Goal: Communication & Community: Answer question/provide support

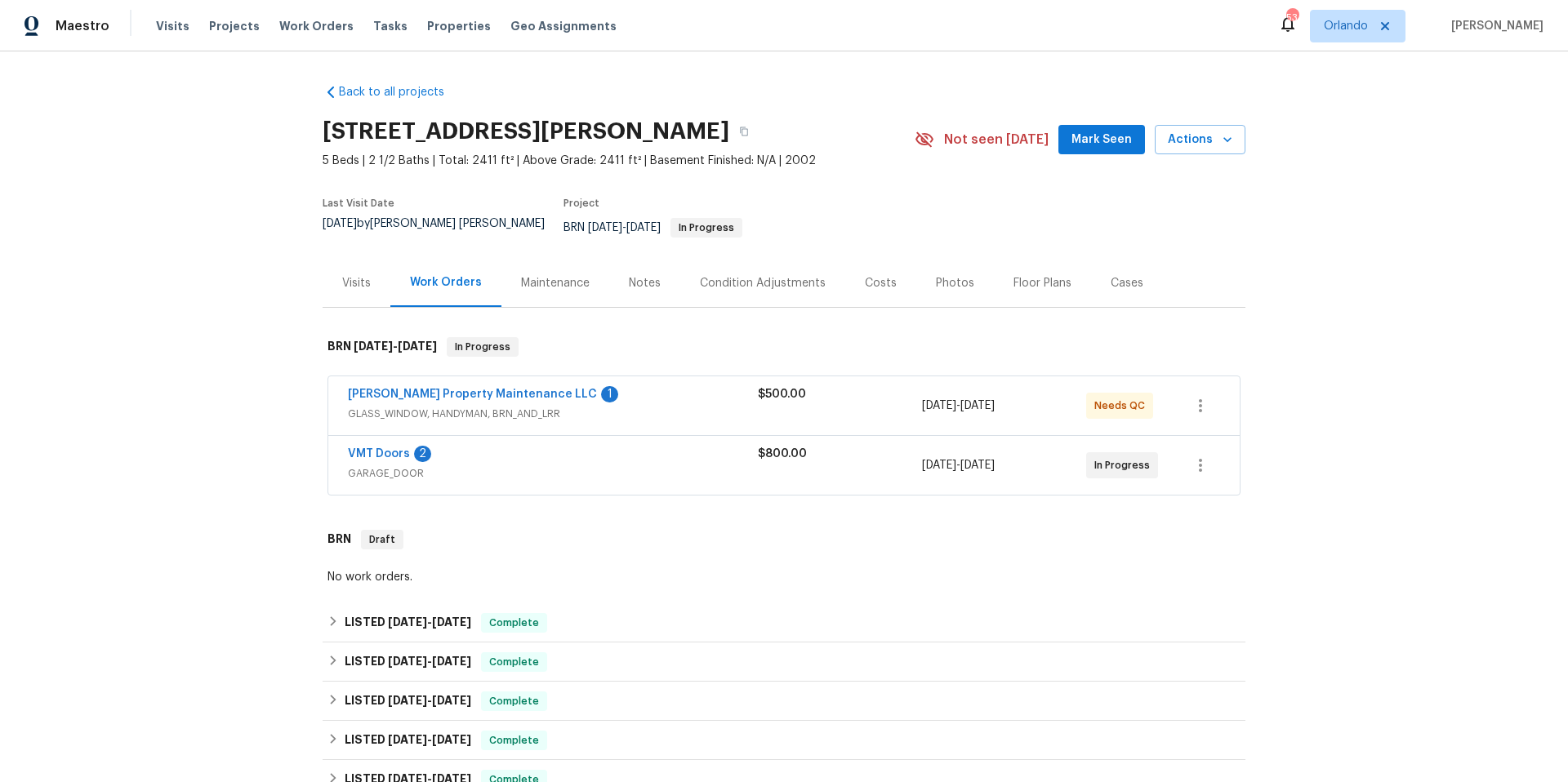
click at [1021, 277] on div "Floor Plans" at bounding box center [1043, 283] width 58 height 16
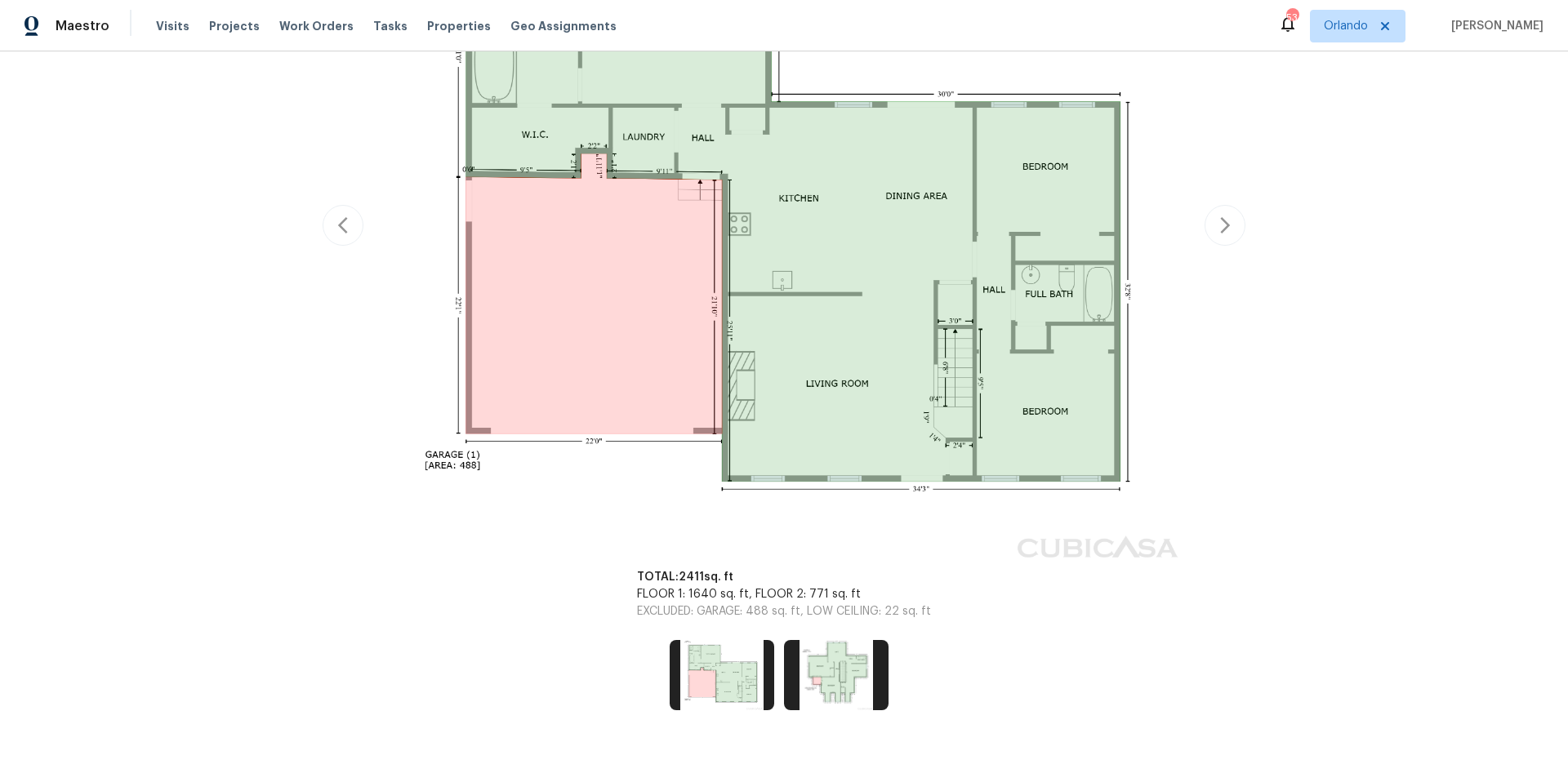
scroll to position [418, 0]
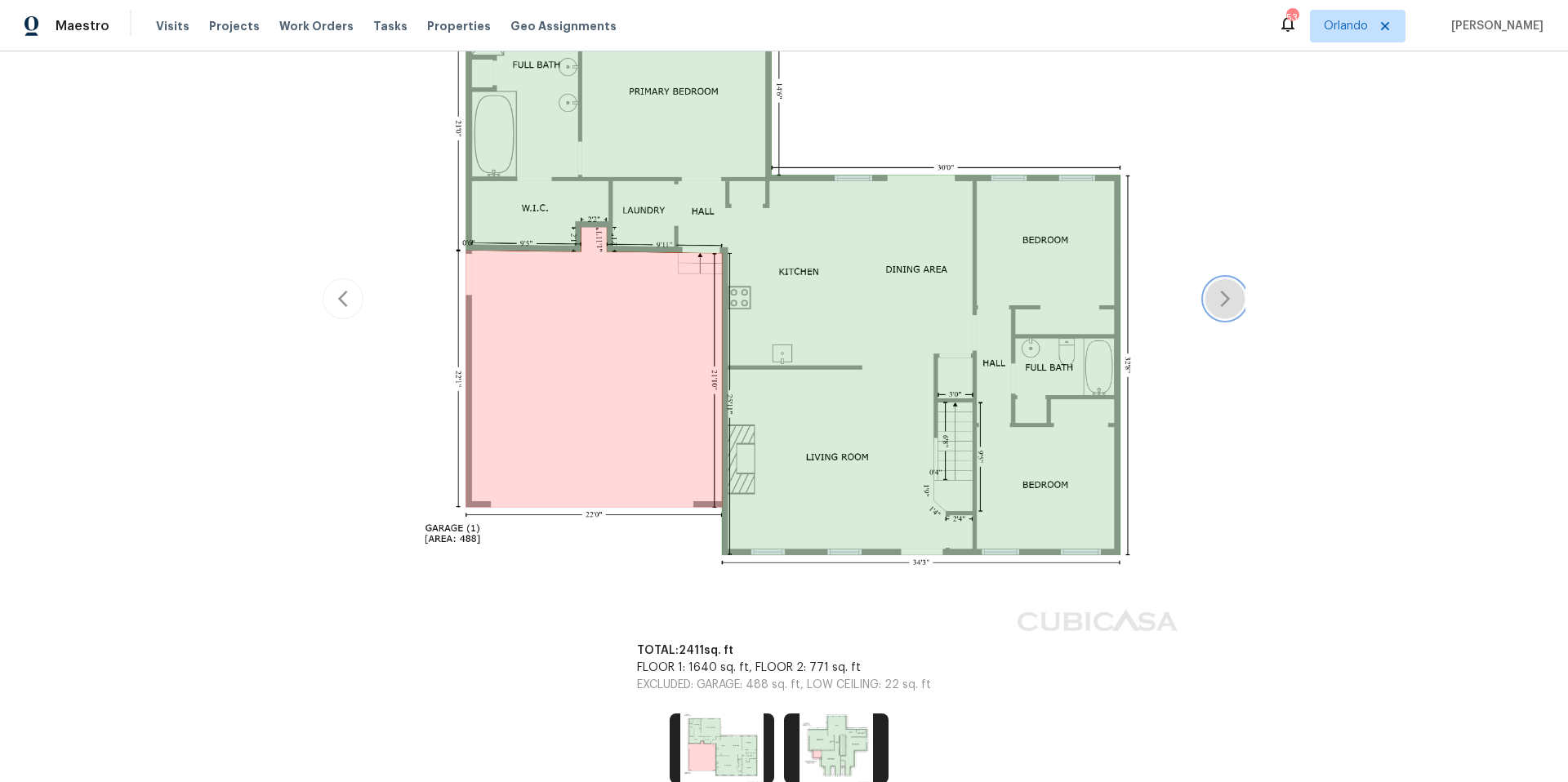
click at [1205, 289] on button "button" at bounding box center [1225, 299] width 41 height 41
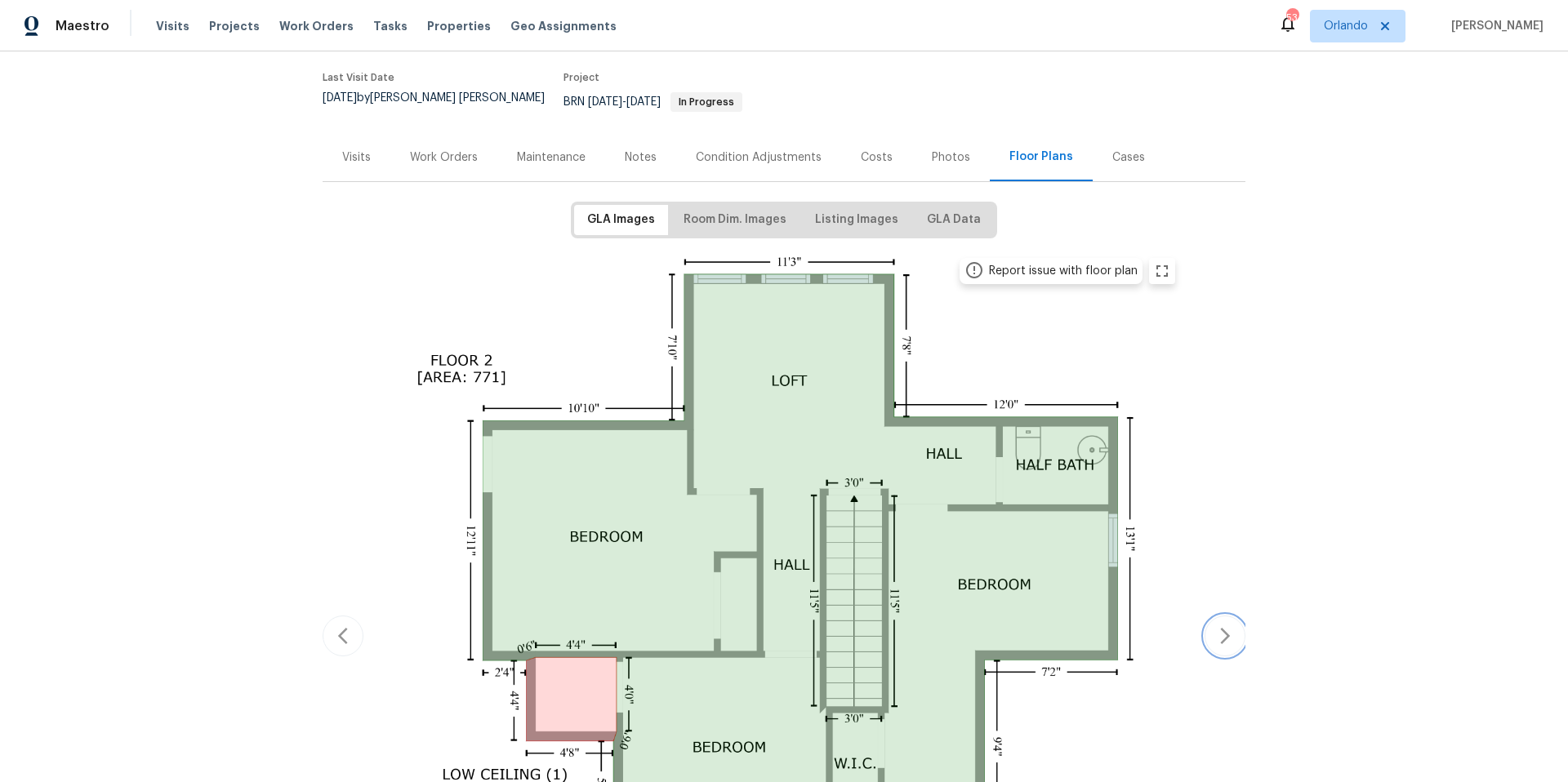
scroll to position [0, 0]
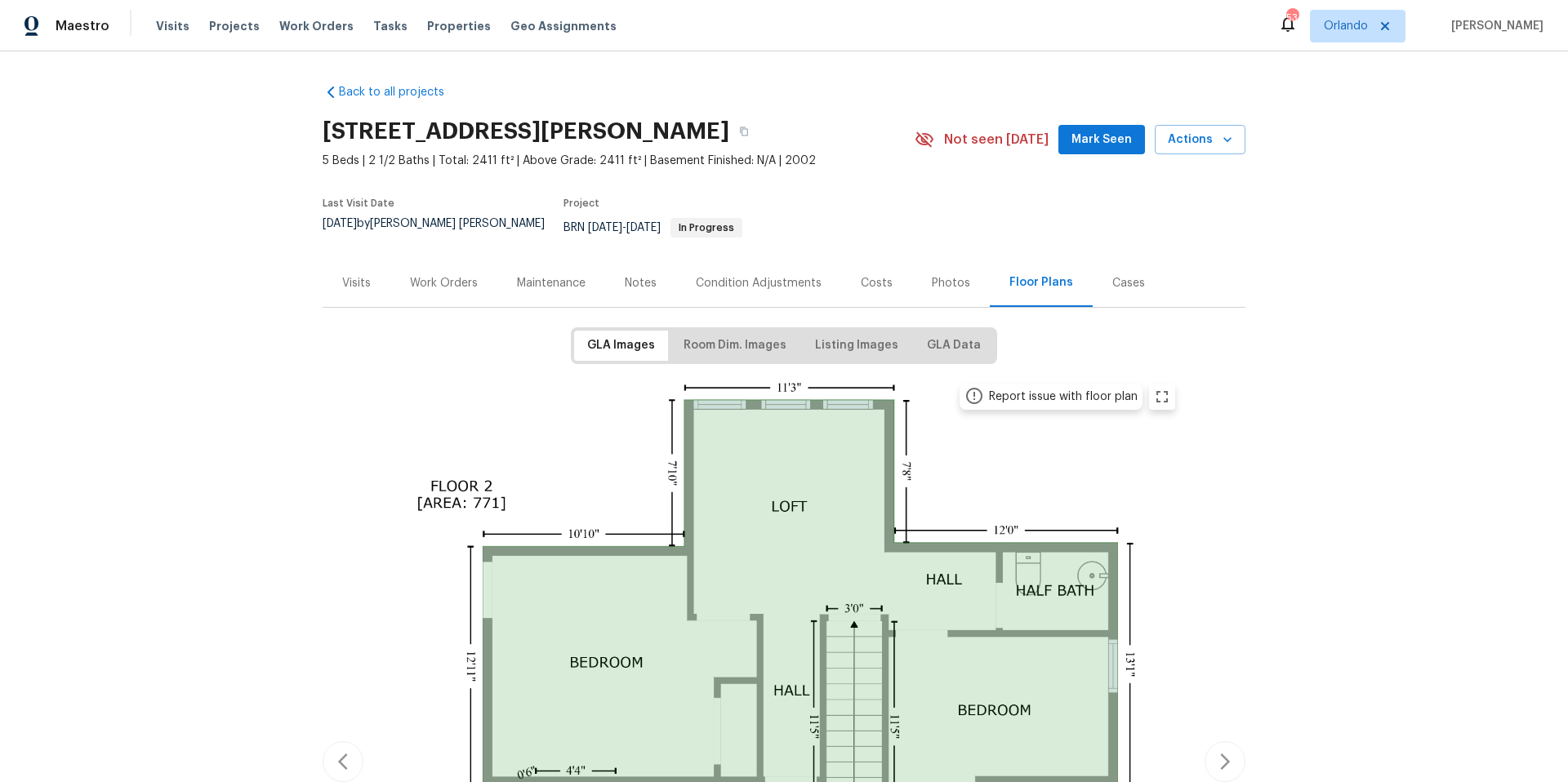
click at [940, 275] on div "Photos" at bounding box center [950, 283] width 39 height 16
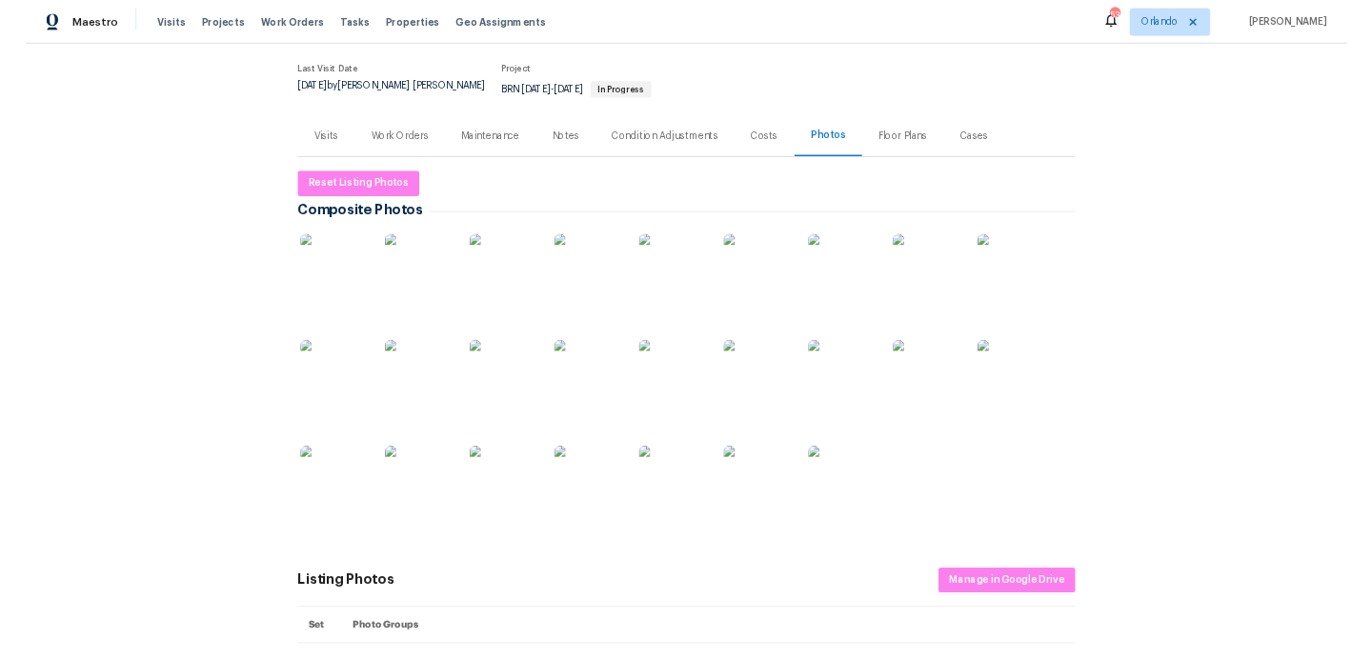
scroll to position [145, 0]
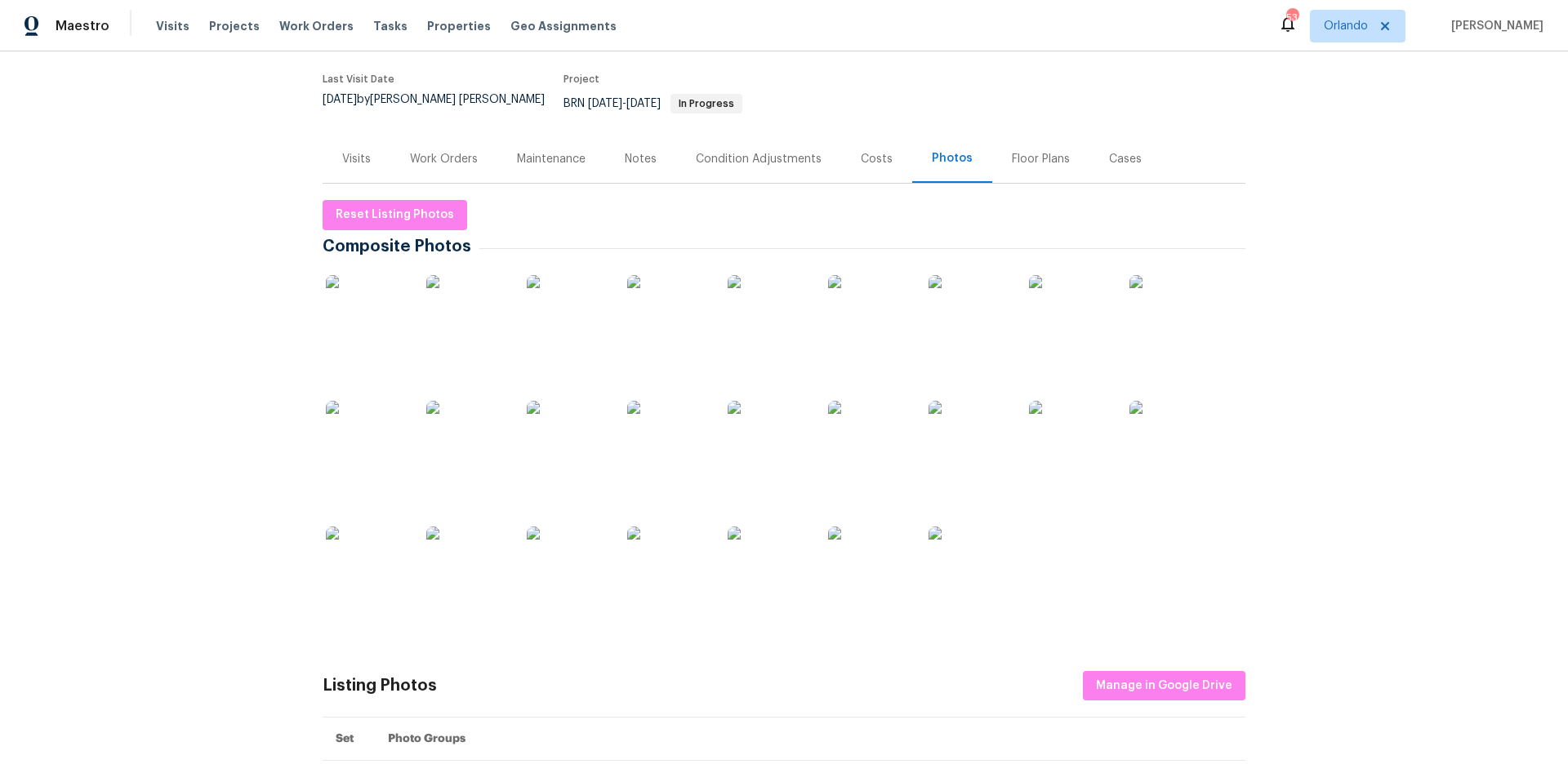
click at [577, 561] on img at bounding box center [567, 567] width 81 height 81
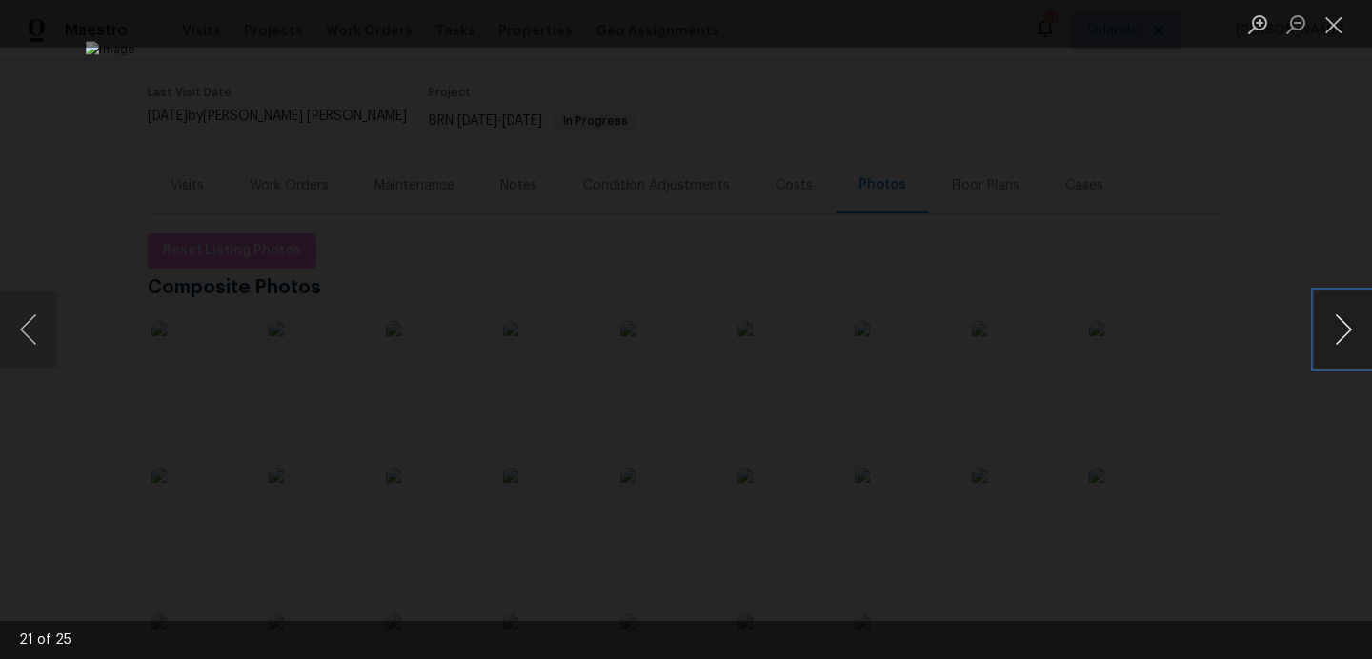
click at [1346, 333] on button "Next image" at bounding box center [1343, 330] width 57 height 76
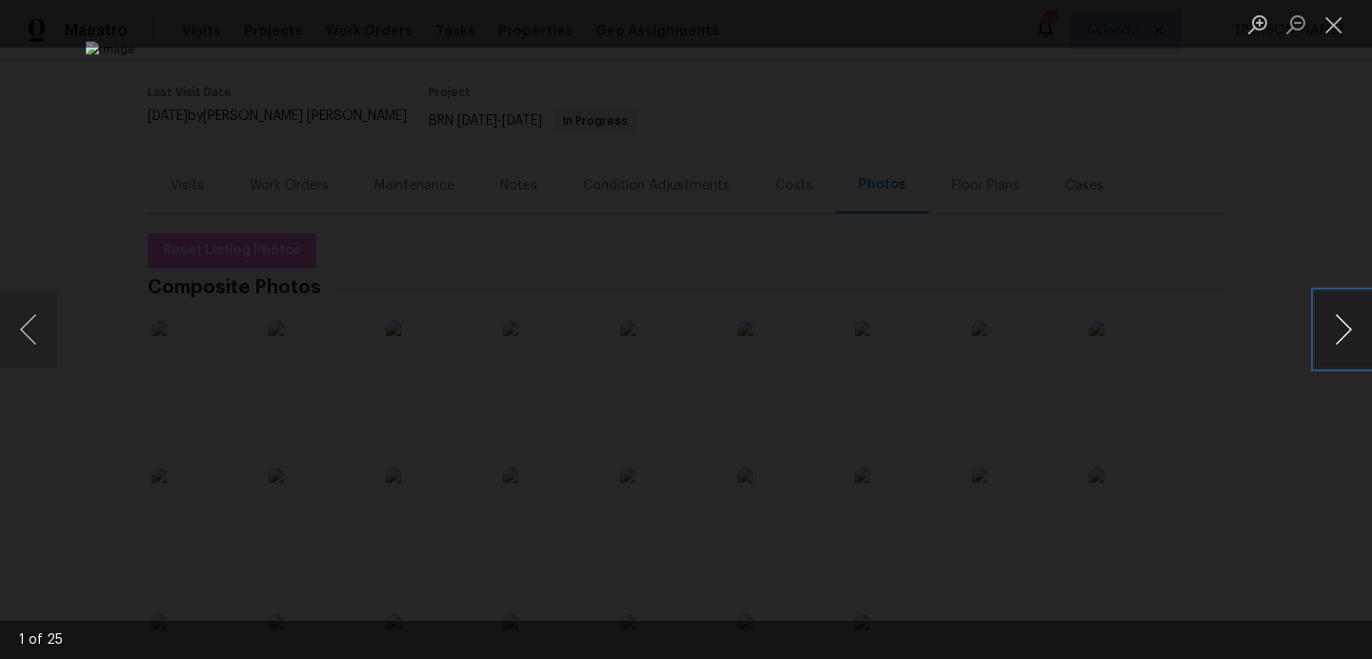
click at [1346, 333] on button "Next image" at bounding box center [1343, 330] width 57 height 76
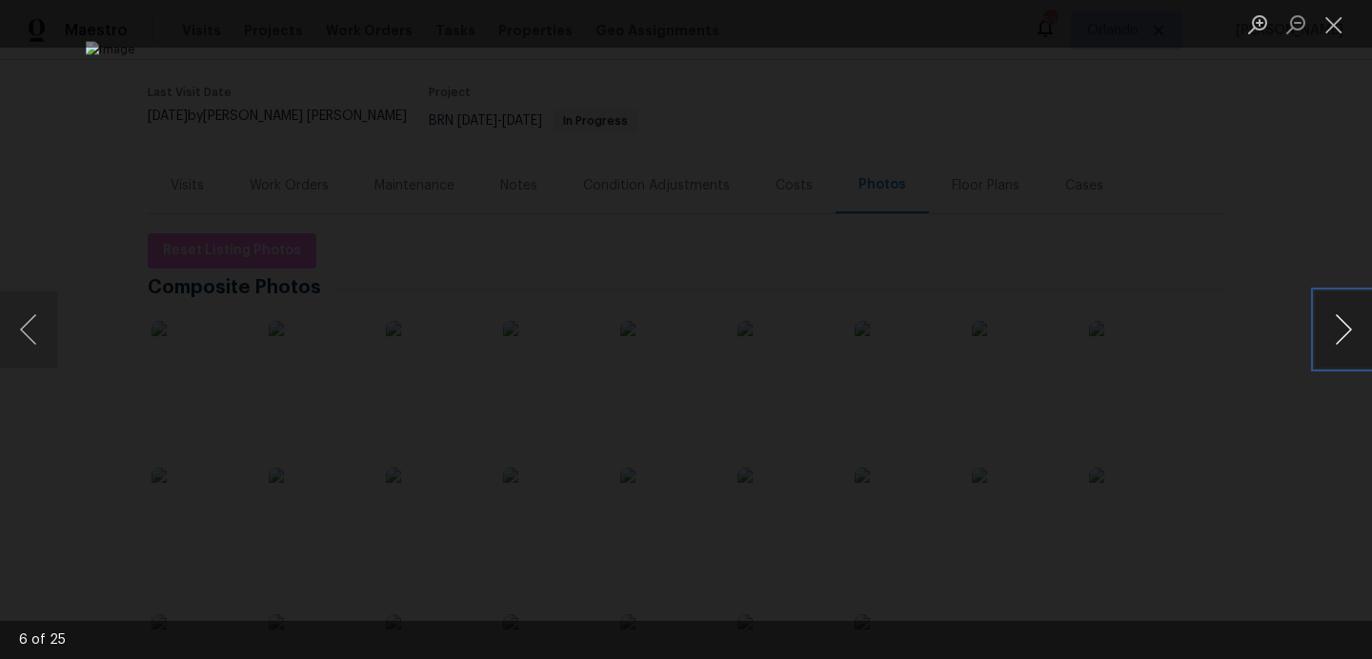
click at [1346, 333] on button "Next image" at bounding box center [1343, 330] width 57 height 76
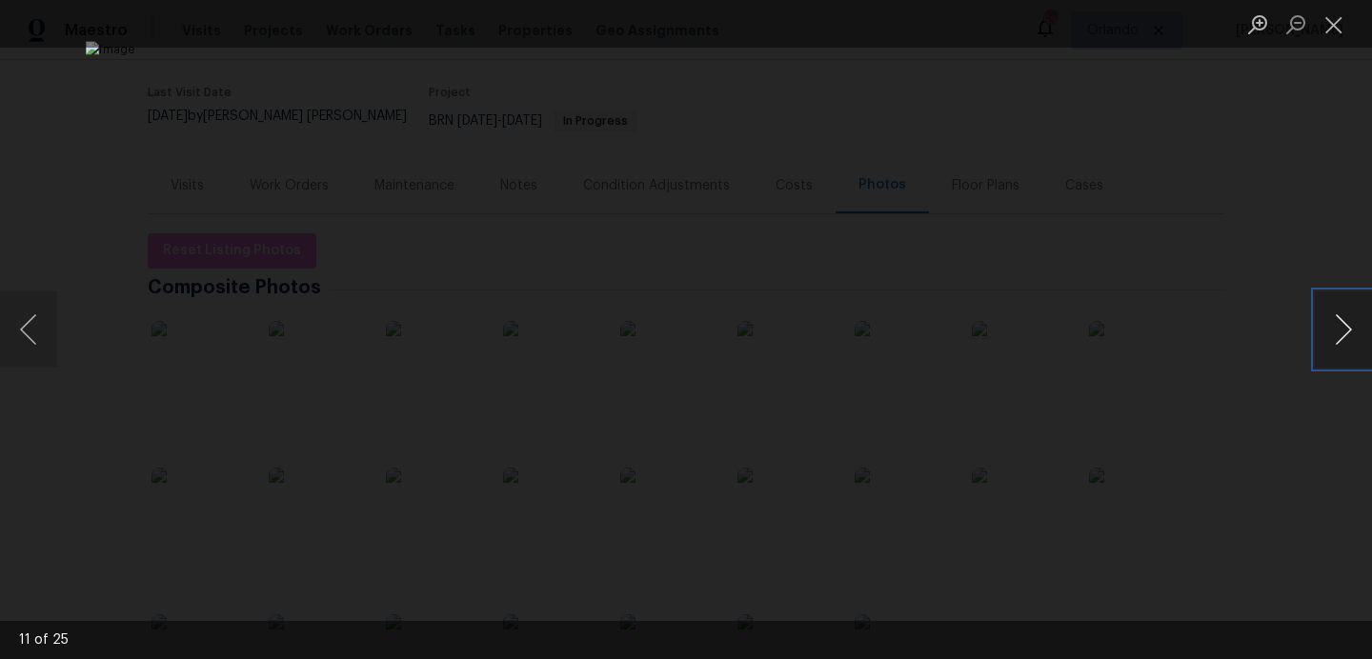
click at [1346, 333] on button "Next image" at bounding box center [1343, 330] width 57 height 76
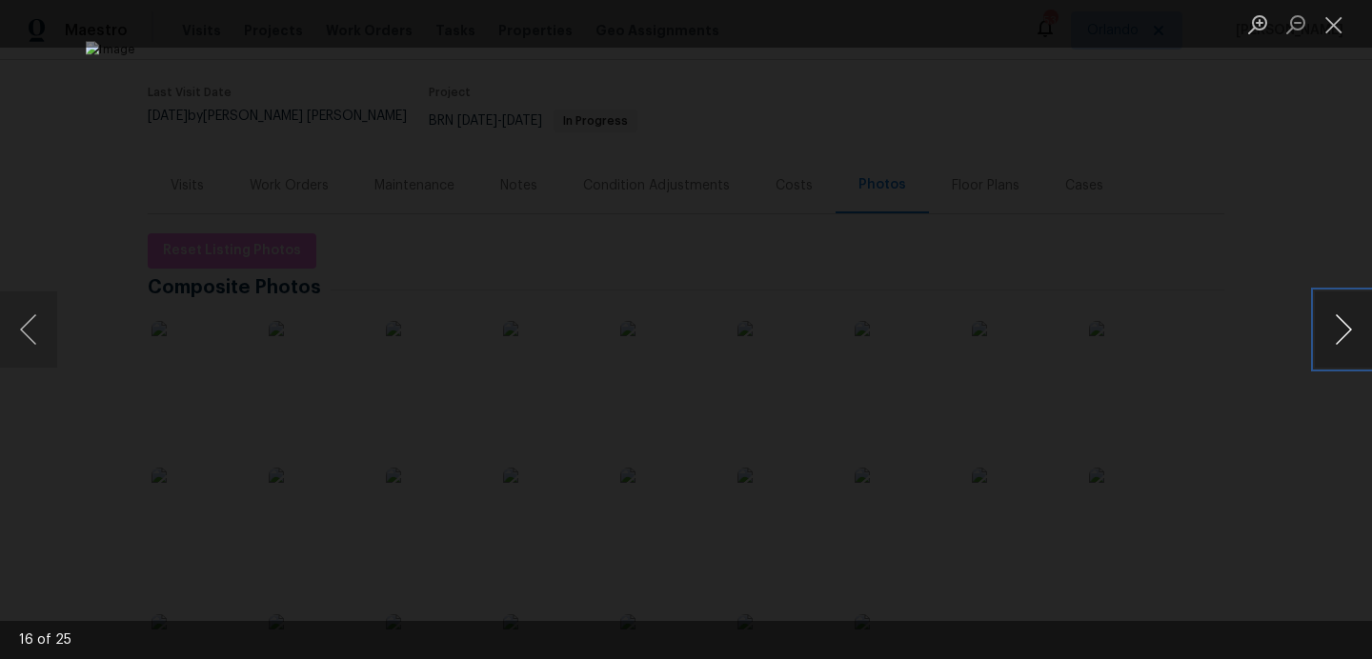
click at [1346, 333] on button "Next image" at bounding box center [1343, 330] width 57 height 76
click at [1348, 333] on button "Next image" at bounding box center [1343, 330] width 57 height 76
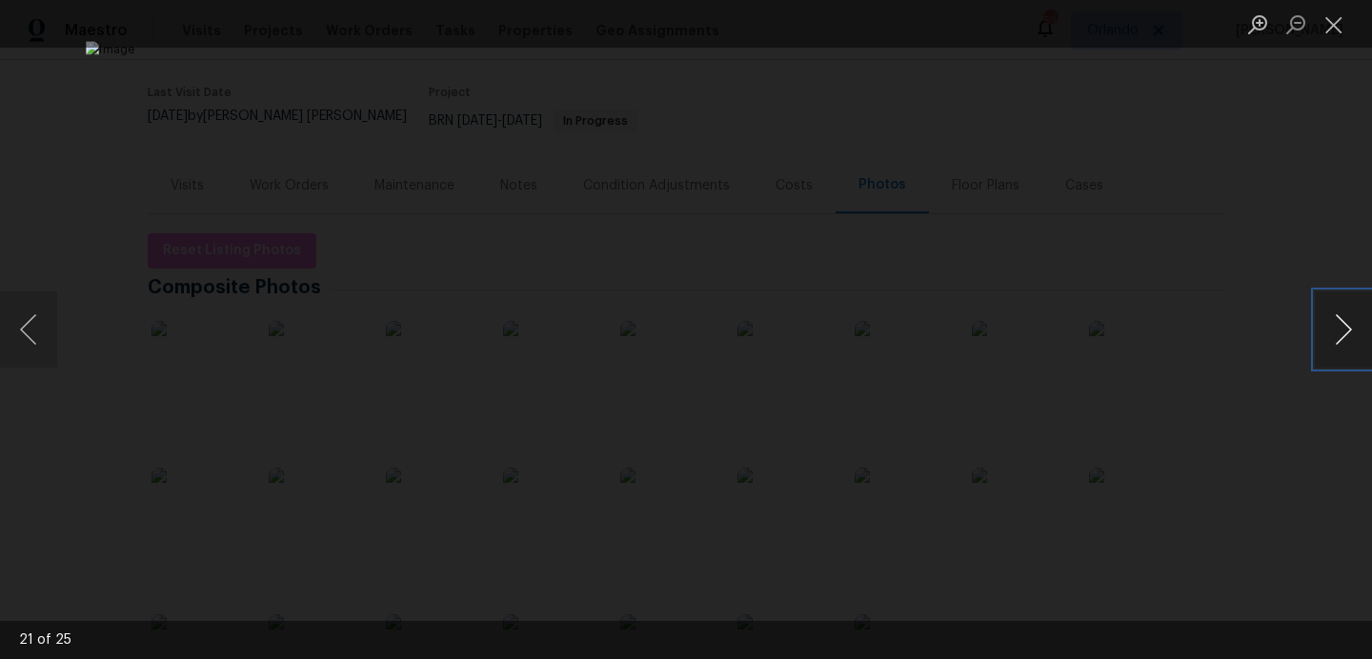
click at [1348, 333] on button "Next image" at bounding box center [1343, 330] width 57 height 76
click at [25, 333] on button "Previous image" at bounding box center [28, 330] width 57 height 76
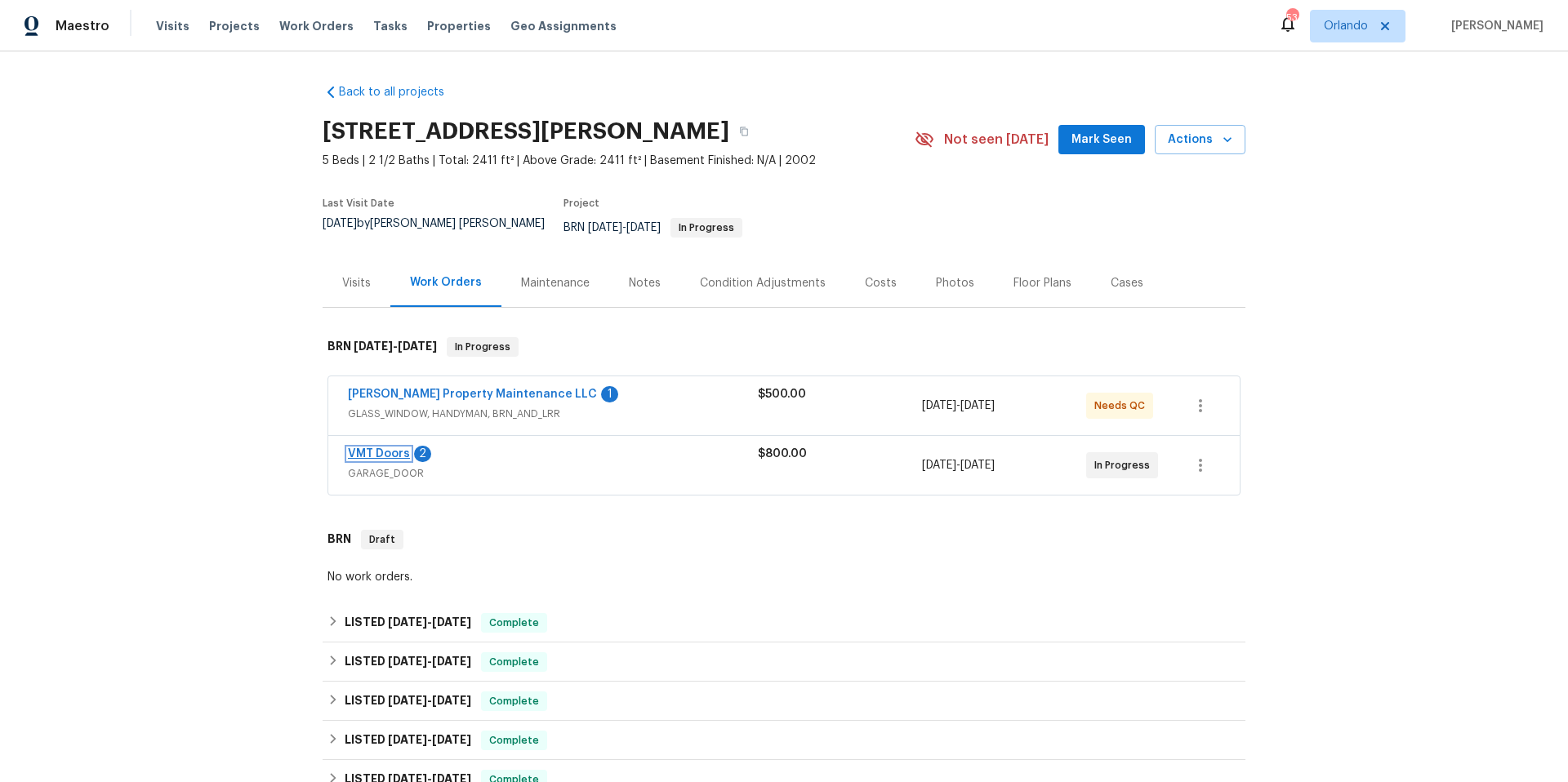
click at [380, 448] on link "VMT Doors" at bounding box center [379, 453] width 62 height 11
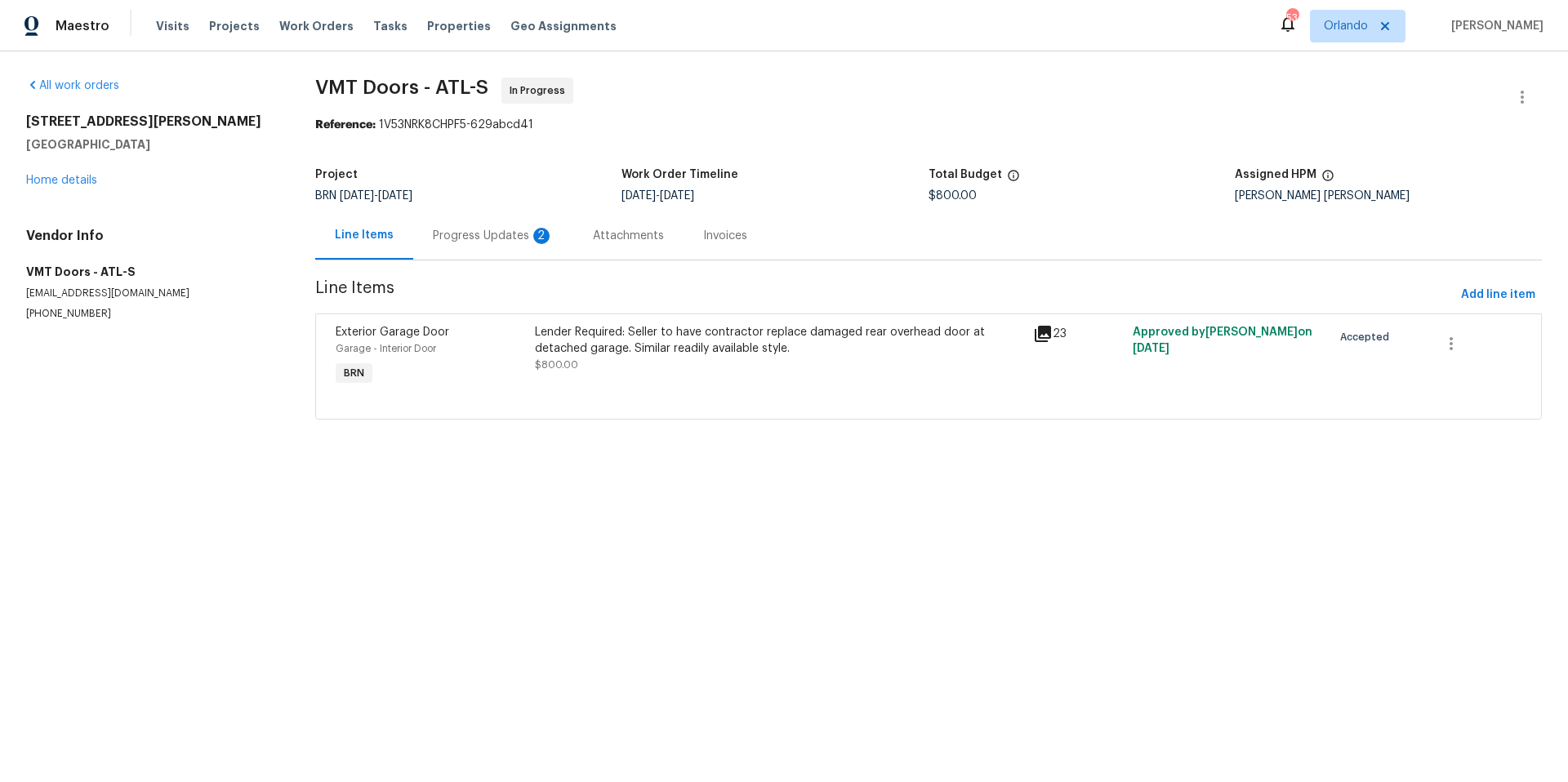
click at [514, 244] on div "Progress Updates 2" at bounding box center [493, 236] width 160 height 48
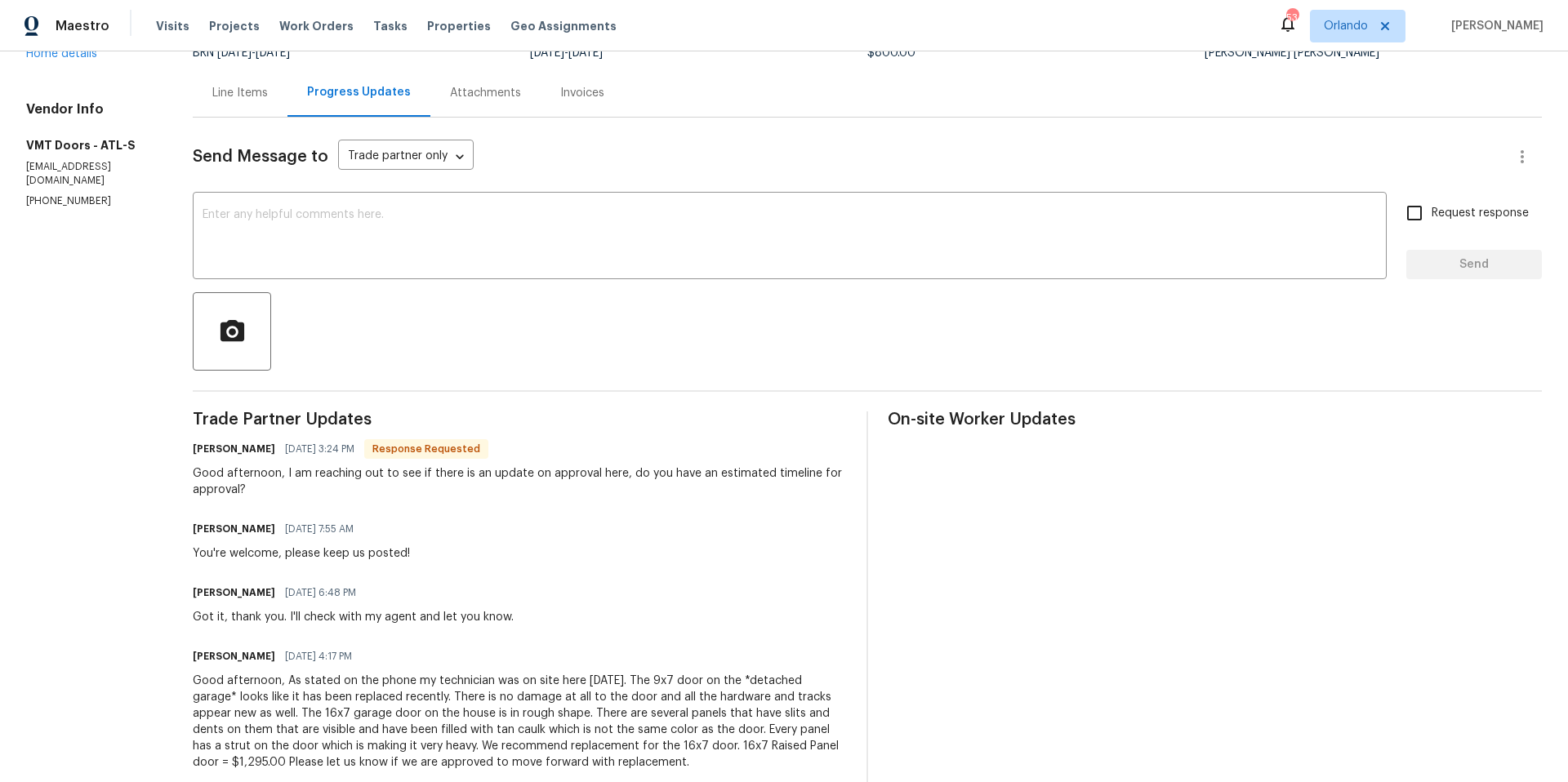
scroll to position [142, 0]
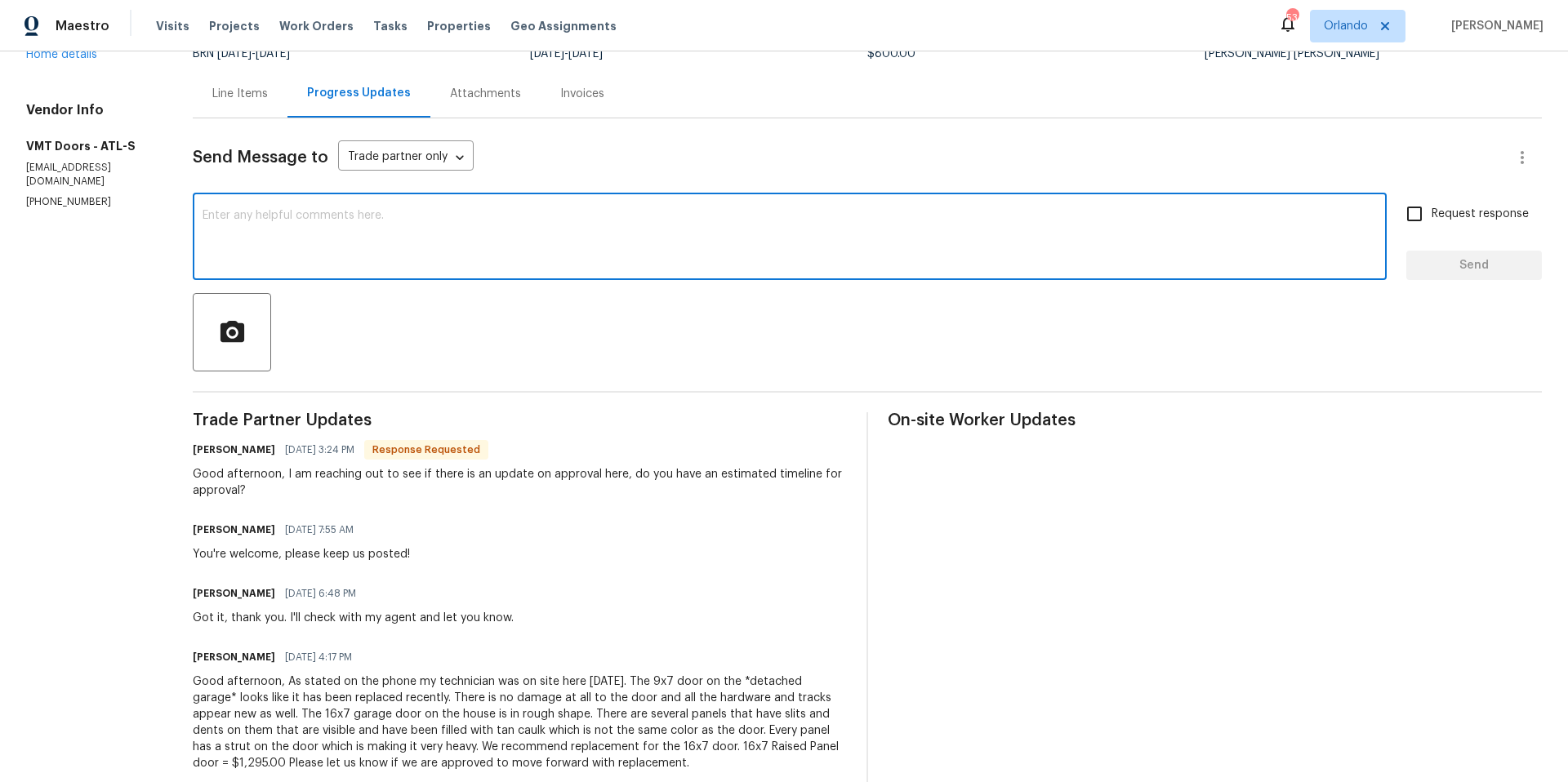
click at [488, 229] on textarea at bounding box center [789, 238] width 1174 height 57
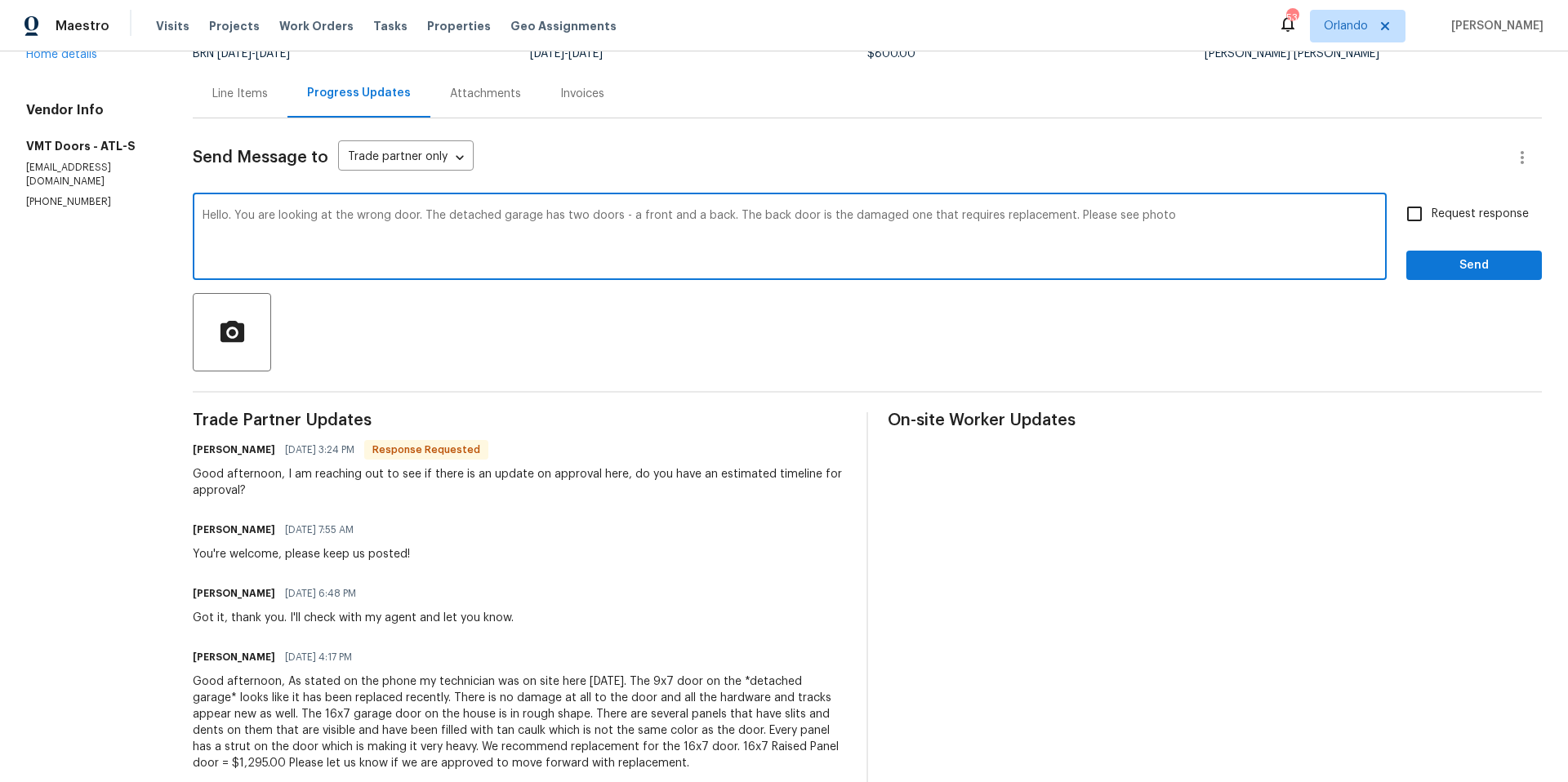
type textarea "Hello. You are looking at the wrong door. The detached garage has two doors - a…"
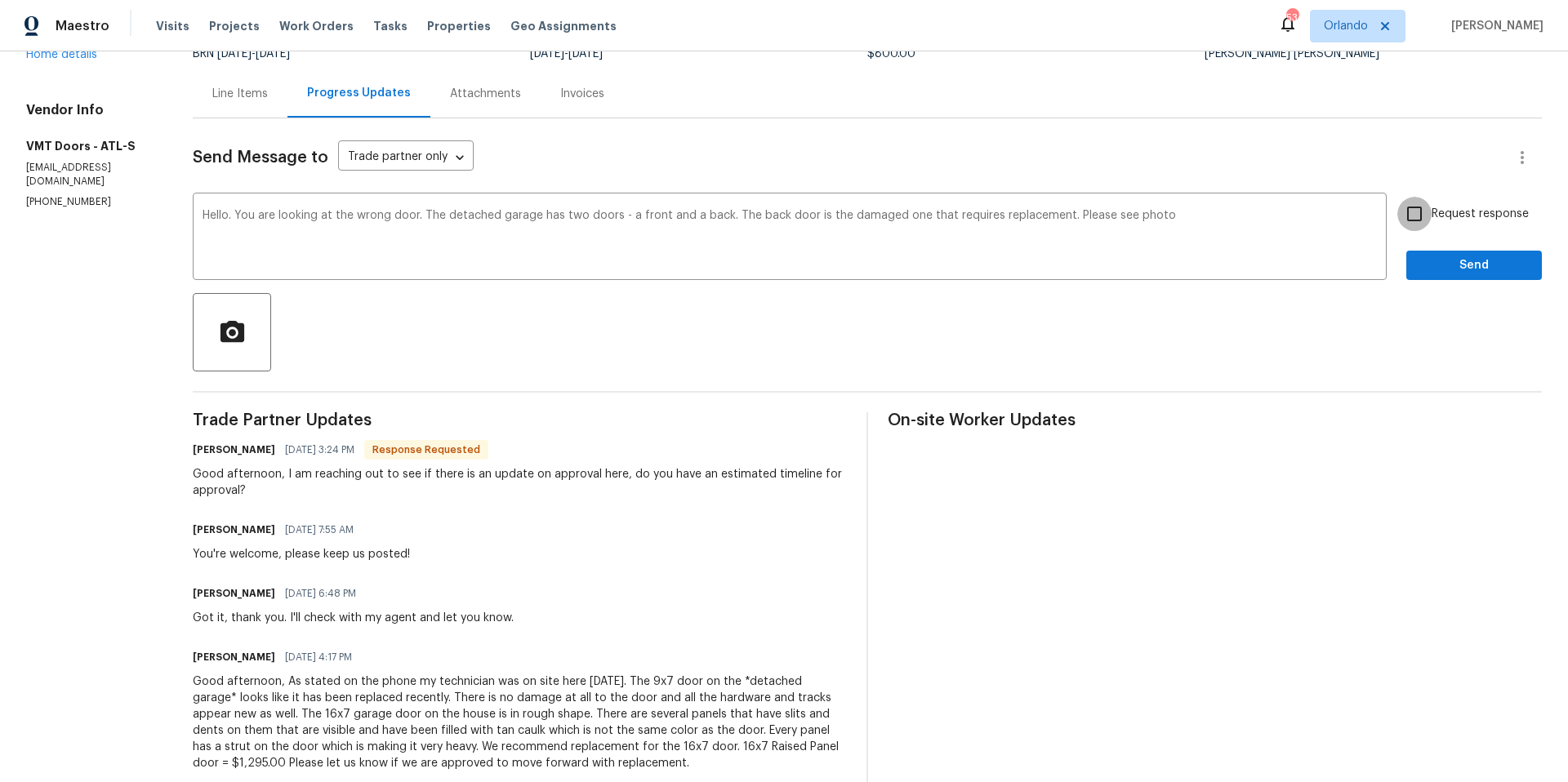
click at [1403, 217] on input "Request response" at bounding box center [1414, 214] width 34 height 34
checkbox input "true"
click at [223, 339] on icon "button" at bounding box center [231, 331] width 24 height 21
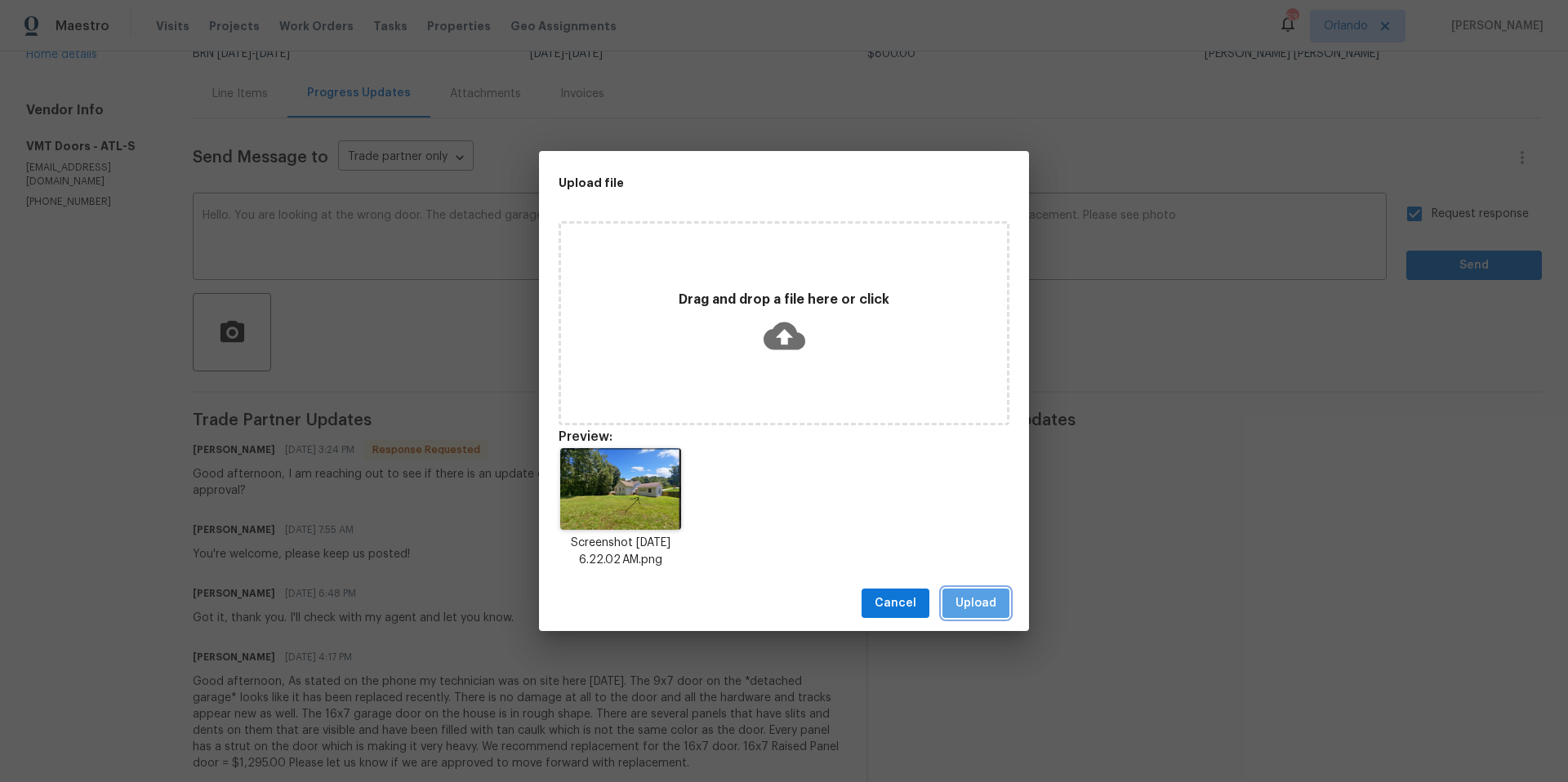
click at [987, 606] on span "Upload" at bounding box center [976, 604] width 41 height 21
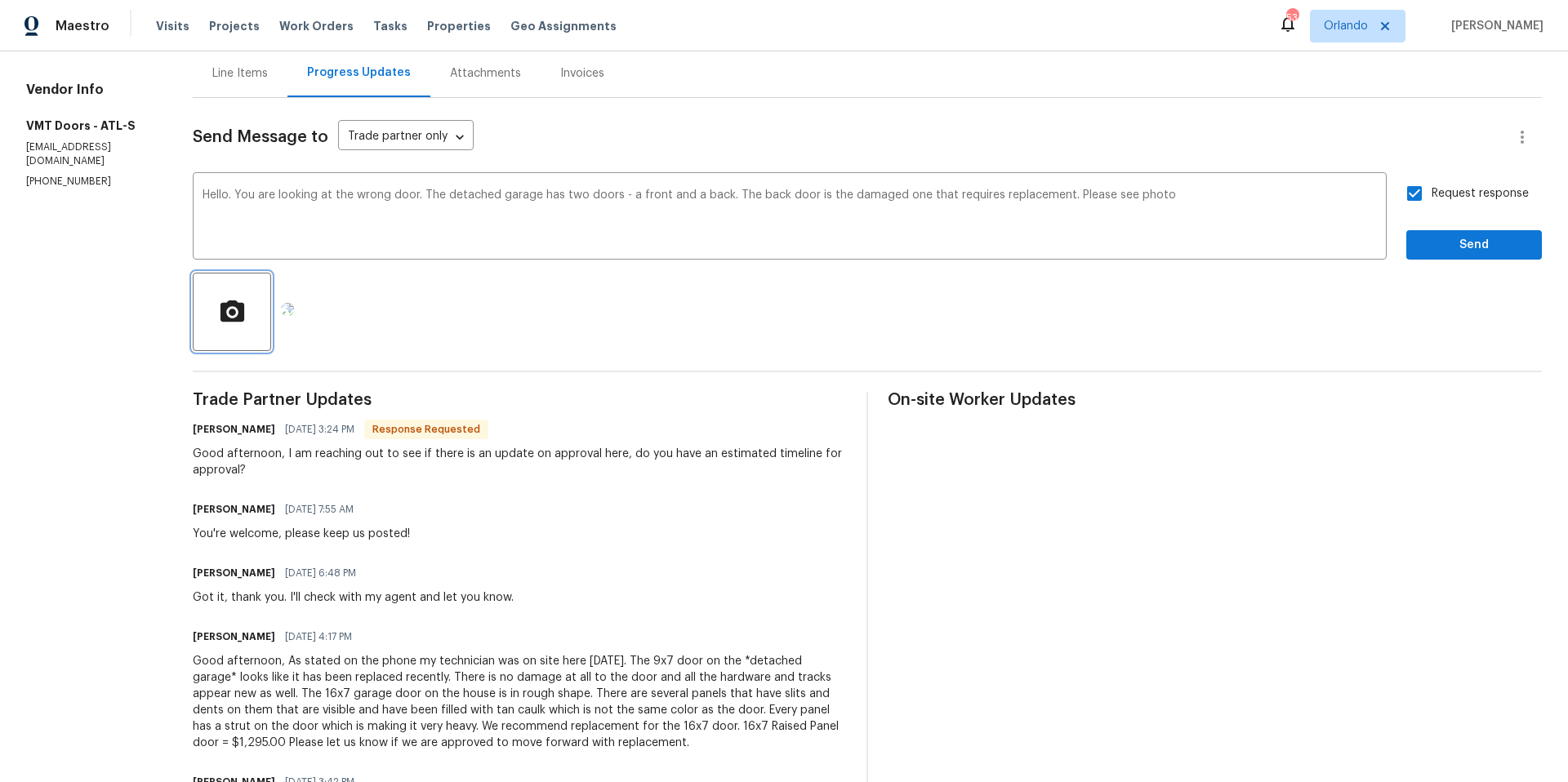
scroll to position [149, 0]
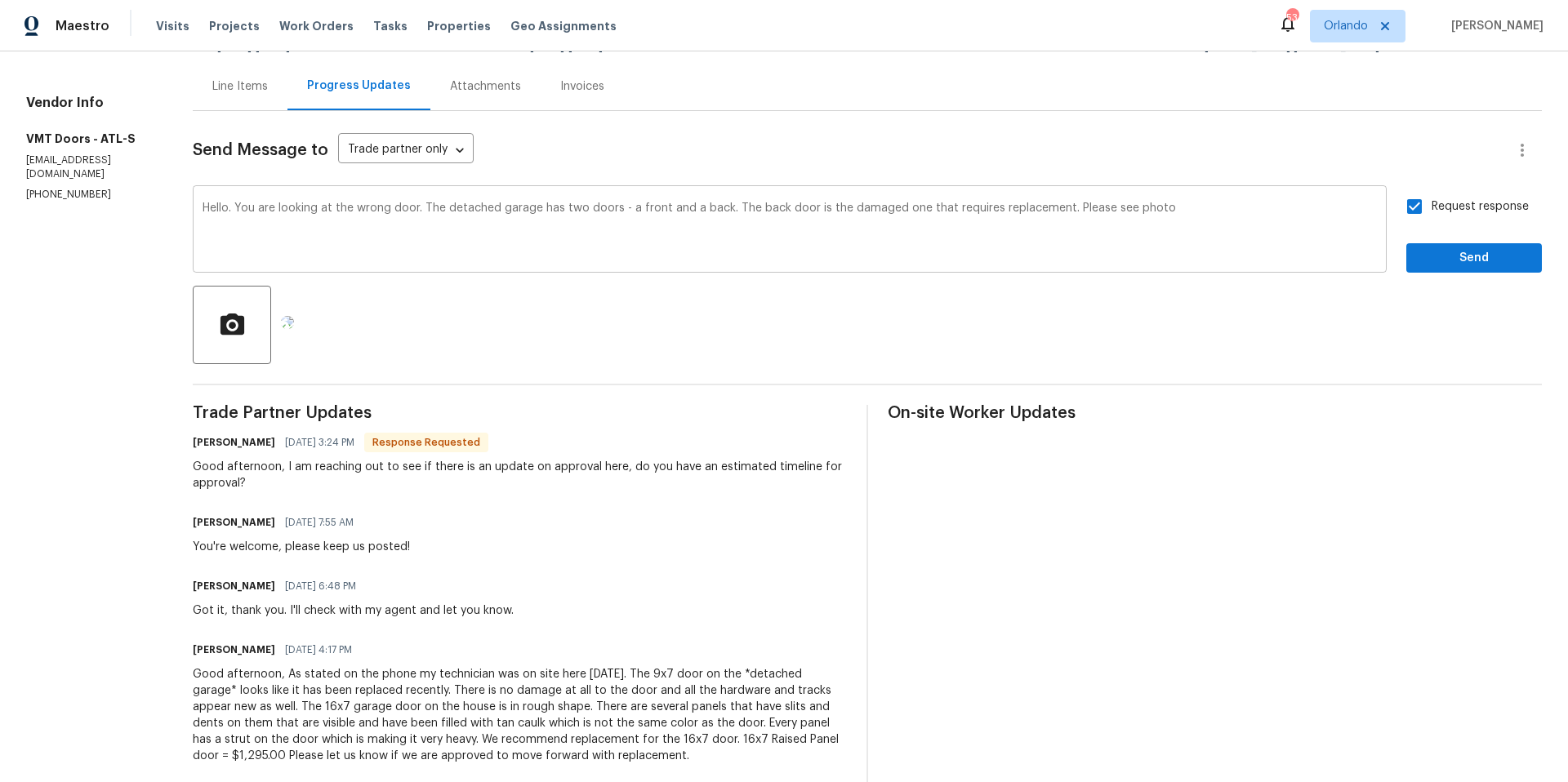
click at [1035, 210] on textarea "Hello. You are looking at the wrong door. The detached garage has two doors - a…" at bounding box center [789, 230] width 1174 height 57
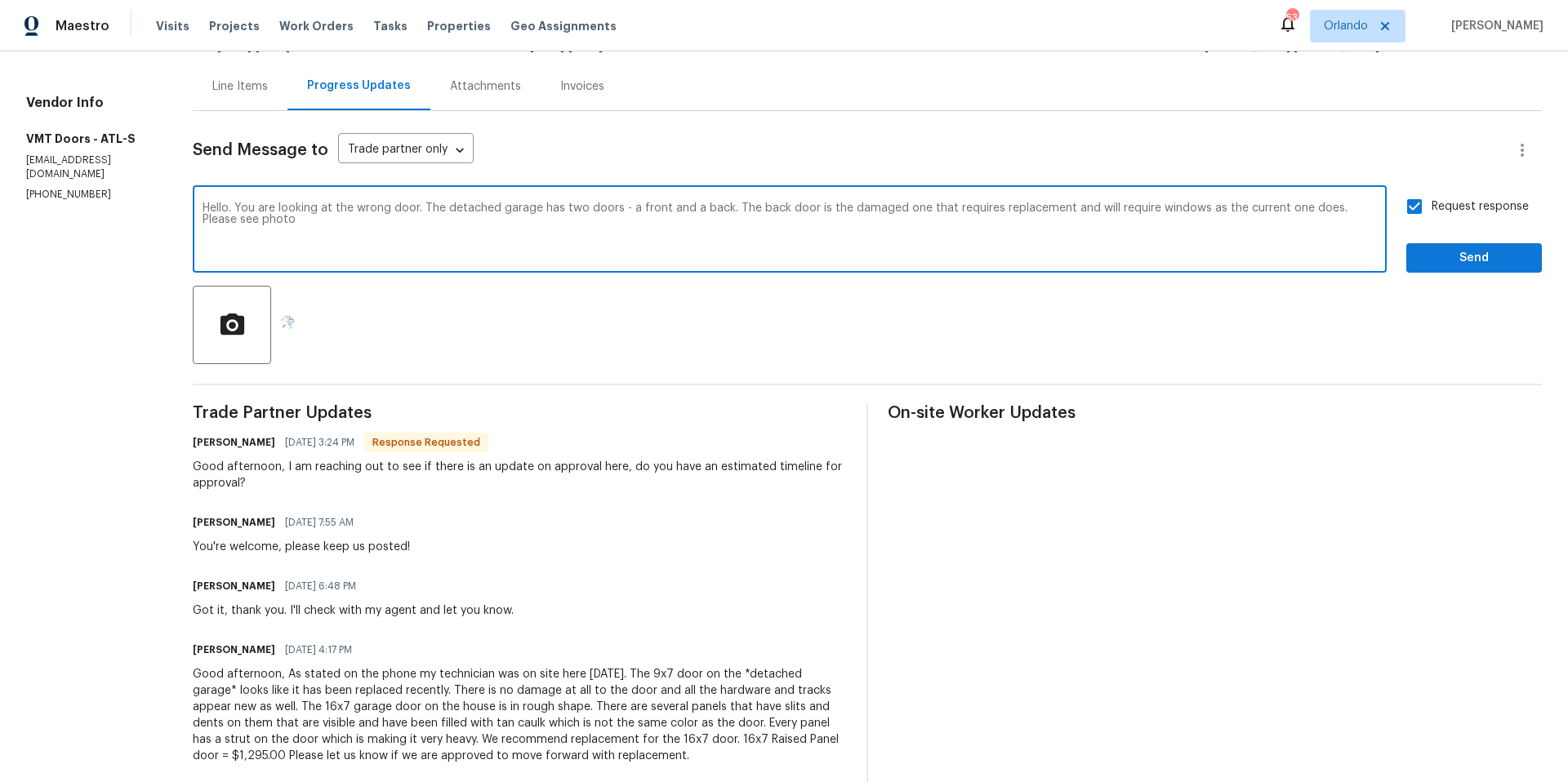
type textarea "Hello. You are looking at the wrong door. The detached garage has two doors - a…"
click at [1482, 261] on span "Send" at bounding box center [1474, 259] width 110 height 21
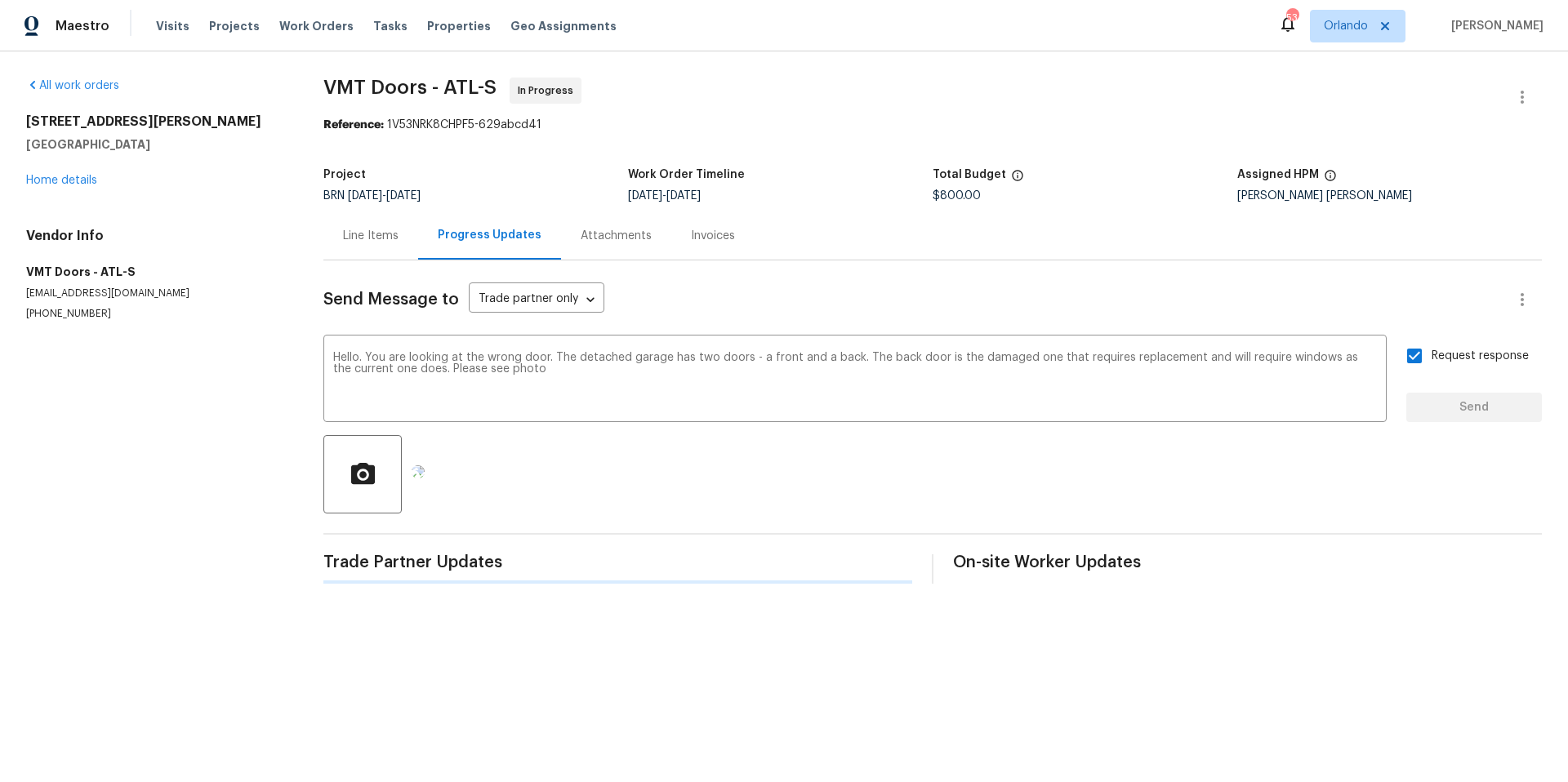
scroll to position [0, 0]
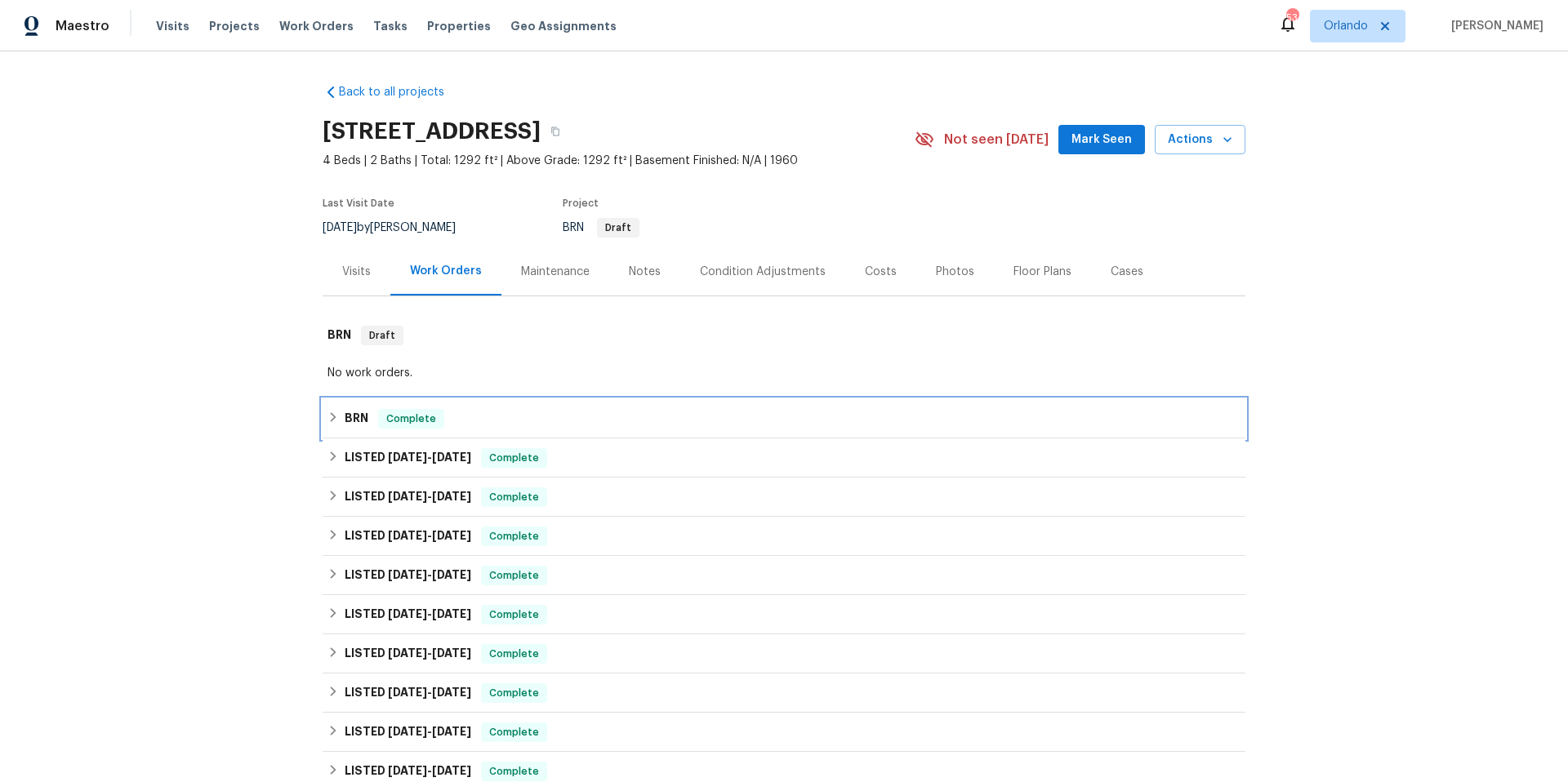
click at [598, 418] on div "BRN Complete" at bounding box center [783, 418] width 913 height 20
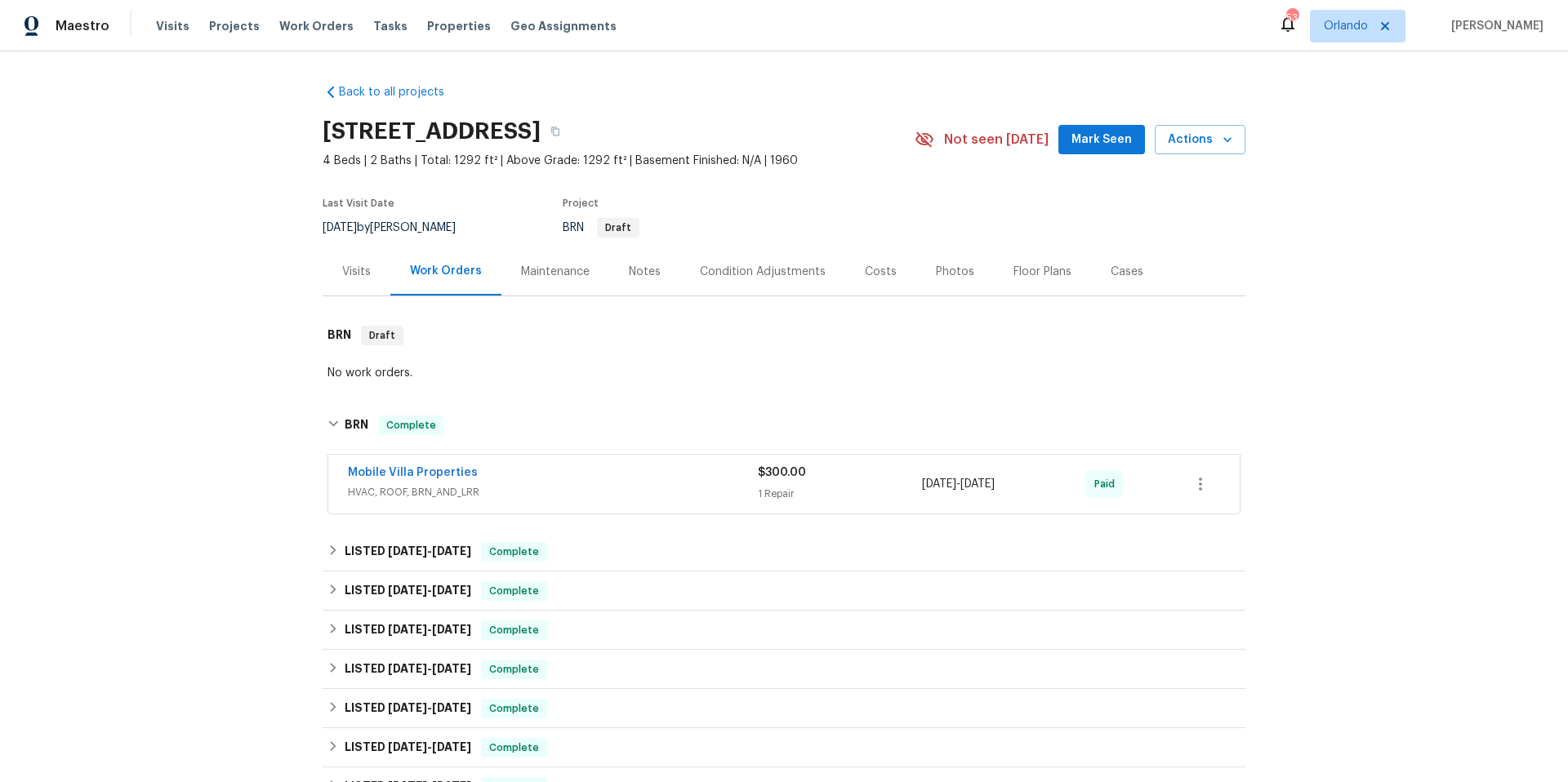
click at [627, 487] on span "HVAC, ROOF, BRN_AND_LRR" at bounding box center [553, 492] width 410 height 16
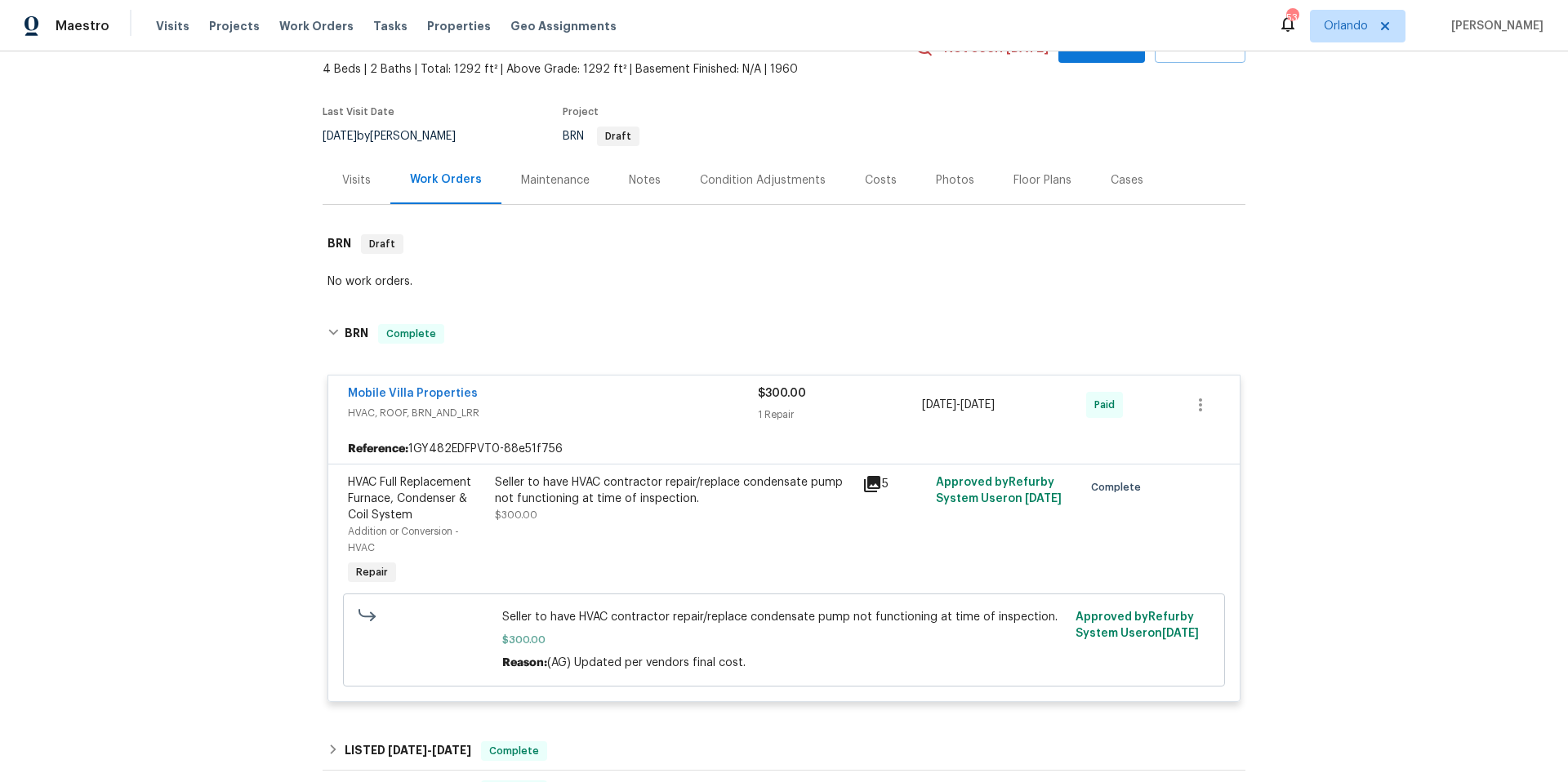
scroll to position [287, 0]
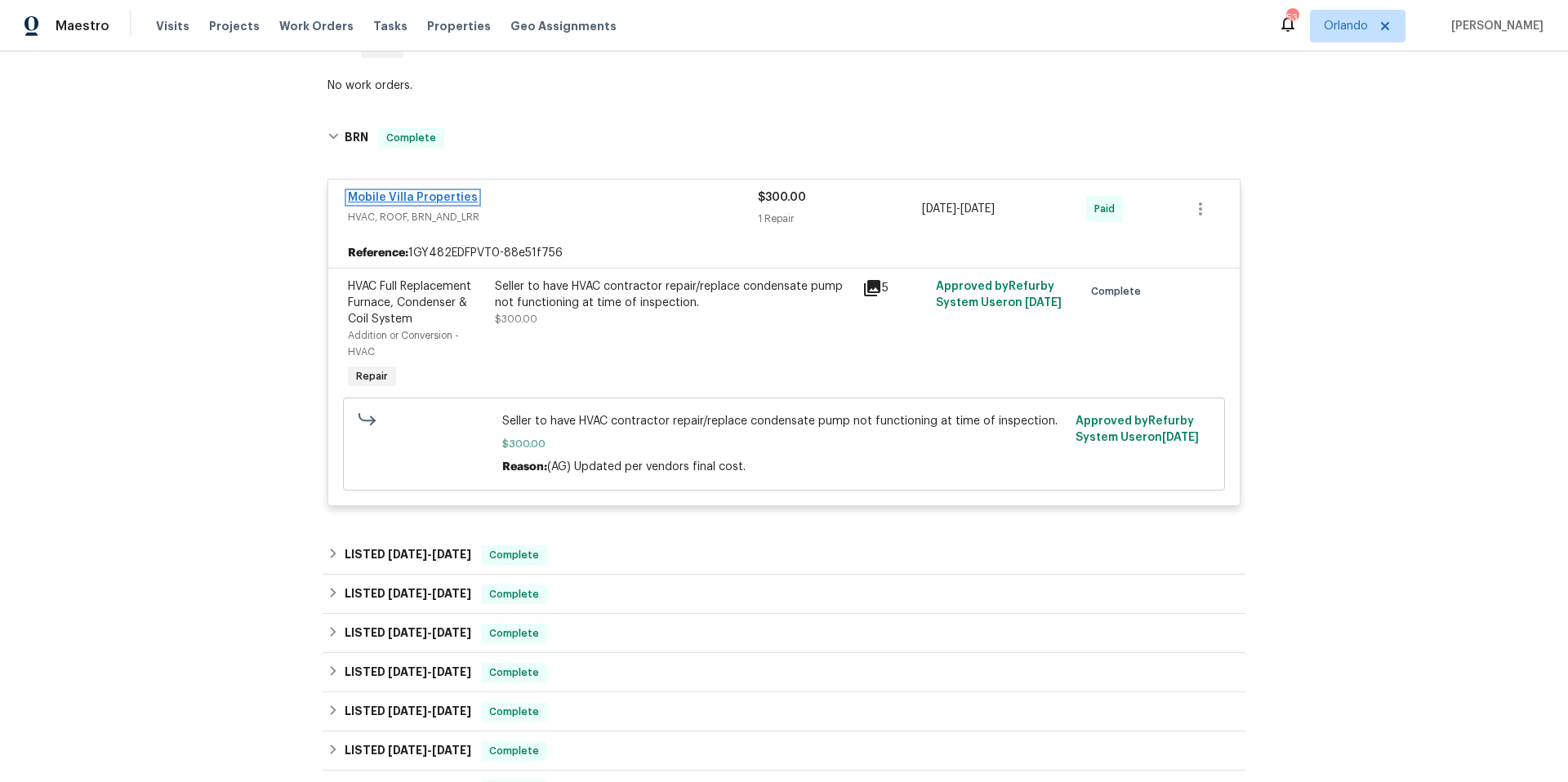
click at [422, 198] on link "Mobile Villa Properties" at bounding box center [413, 197] width 130 height 11
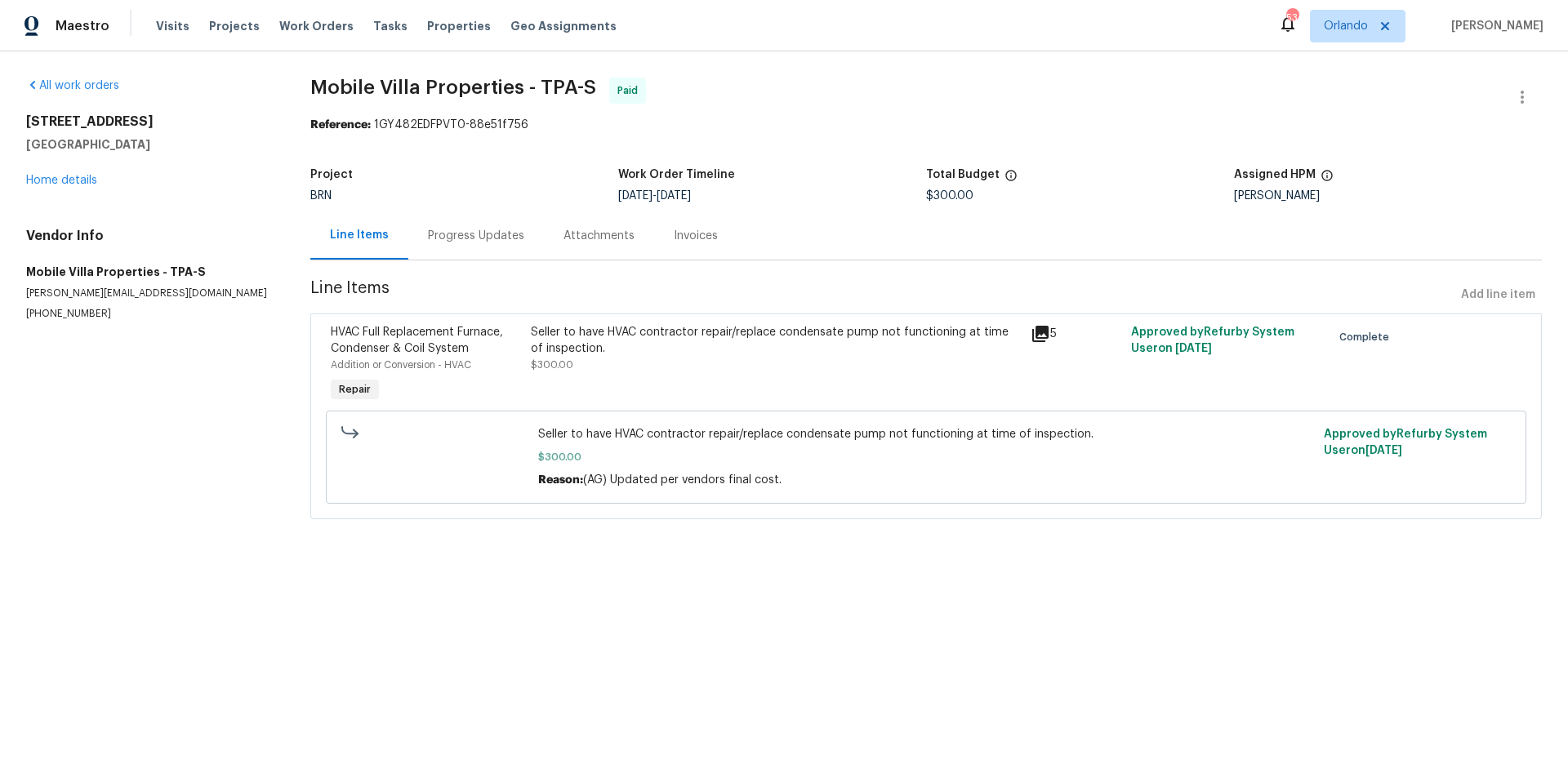
click at [495, 234] on div "Progress Updates" at bounding box center [476, 236] width 96 height 16
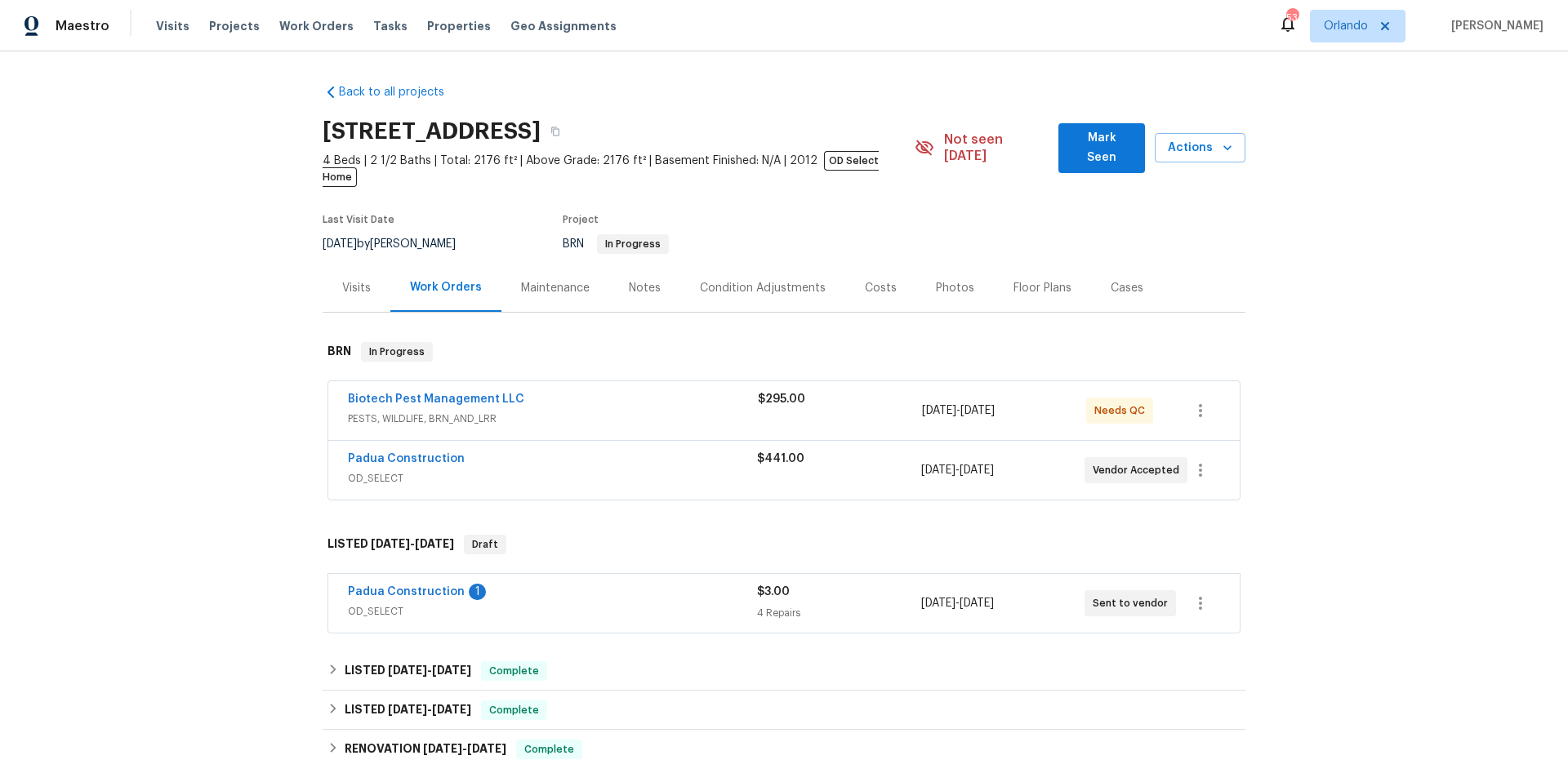
click at [640, 410] on span "PESTS, WILDLIFE, BRN_AND_LRR" at bounding box center [553, 418] width 410 height 16
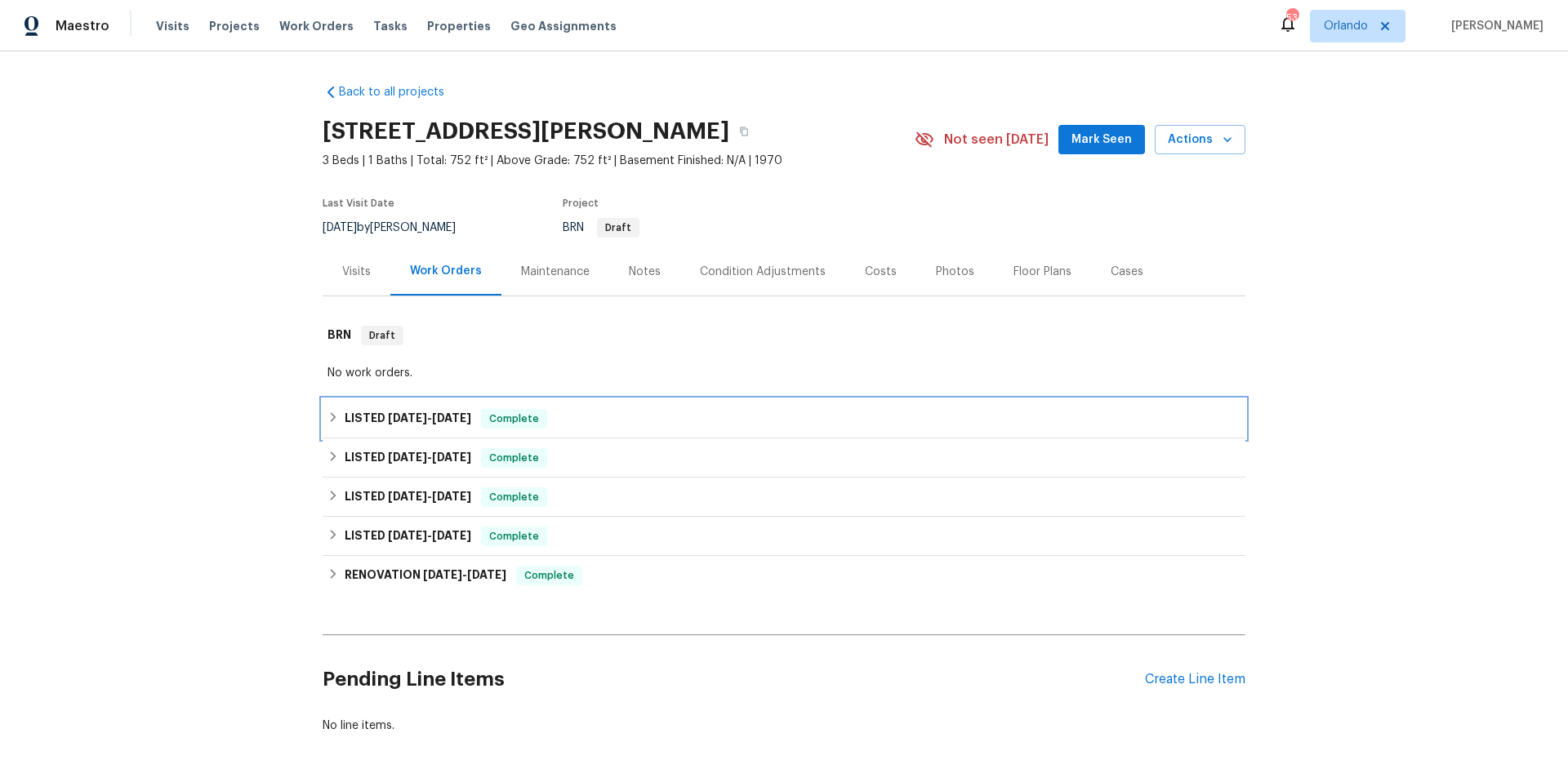
click at [630, 430] on div "LISTED [DATE] - [DATE] Complete" at bounding box center [783, 419] width 923 height 39
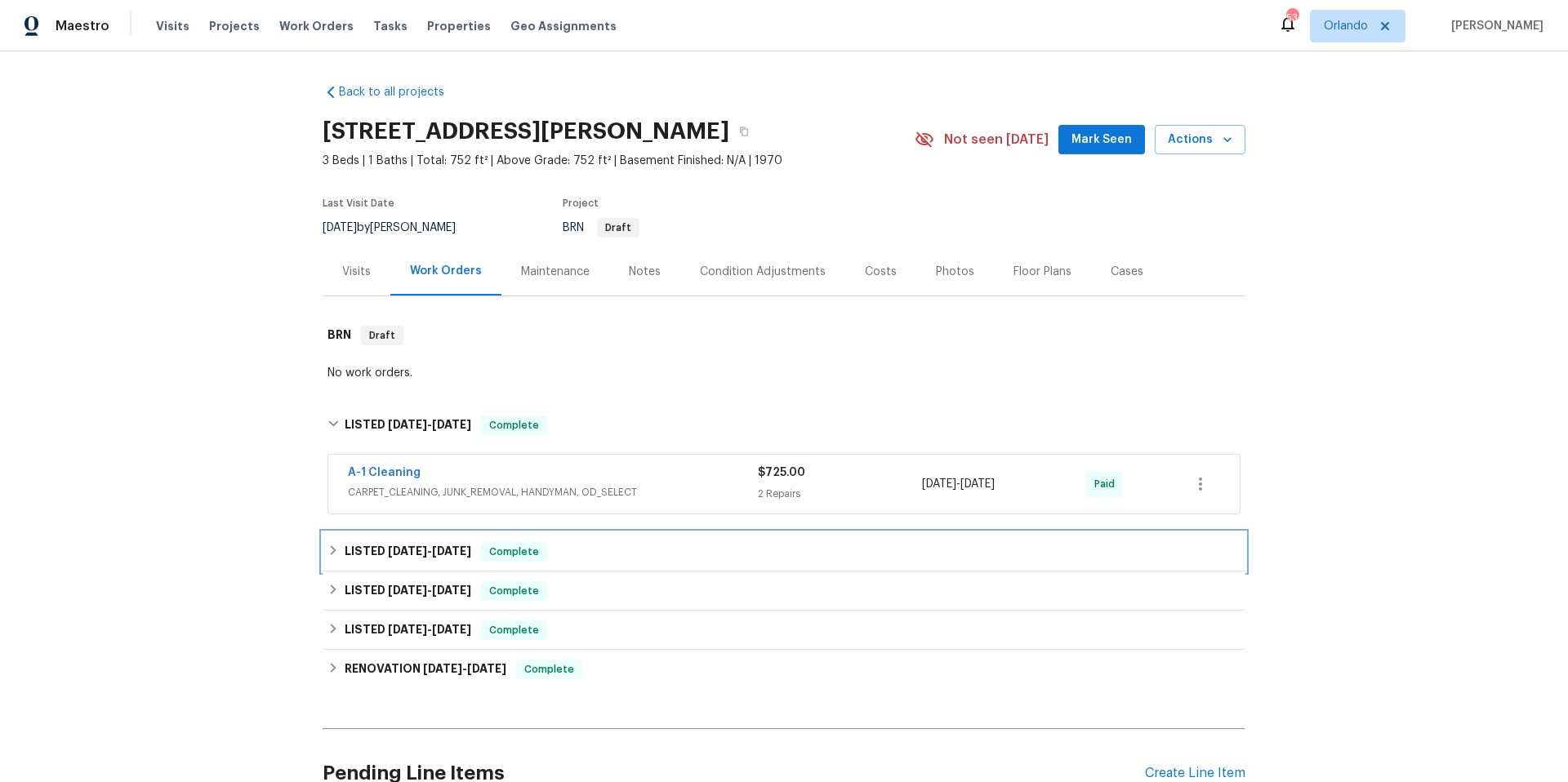
click at [641, 556] on div "LISTED [DATE] - [DATE] Complete" at bounding box center [783, 552] width 913 height 20
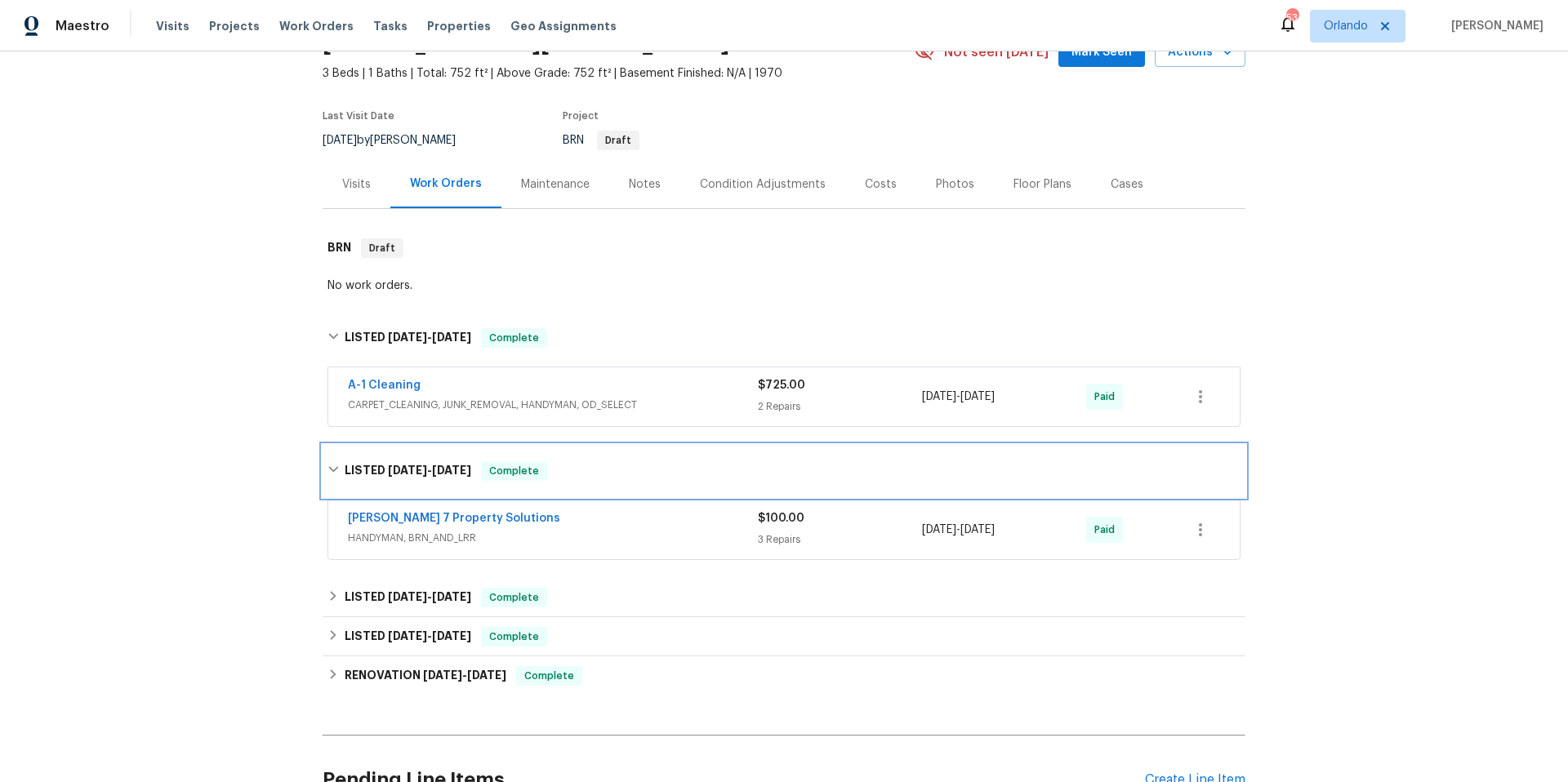
scroll to position [263, 0]
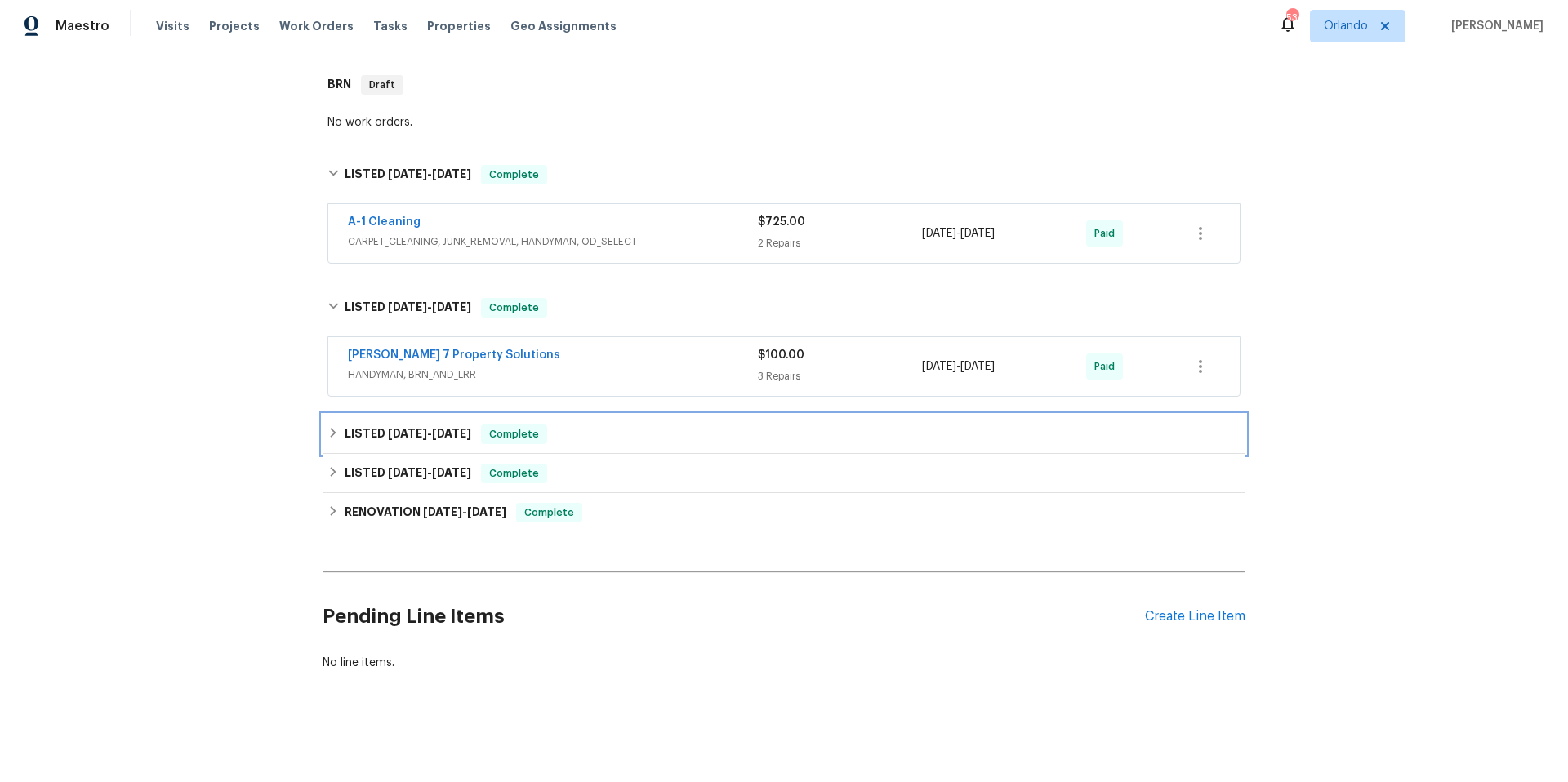
click at [607, 425] on div "LISTED [DATE] - [DATE] Complete" at bounding box center [783, 434] width 913 height 20
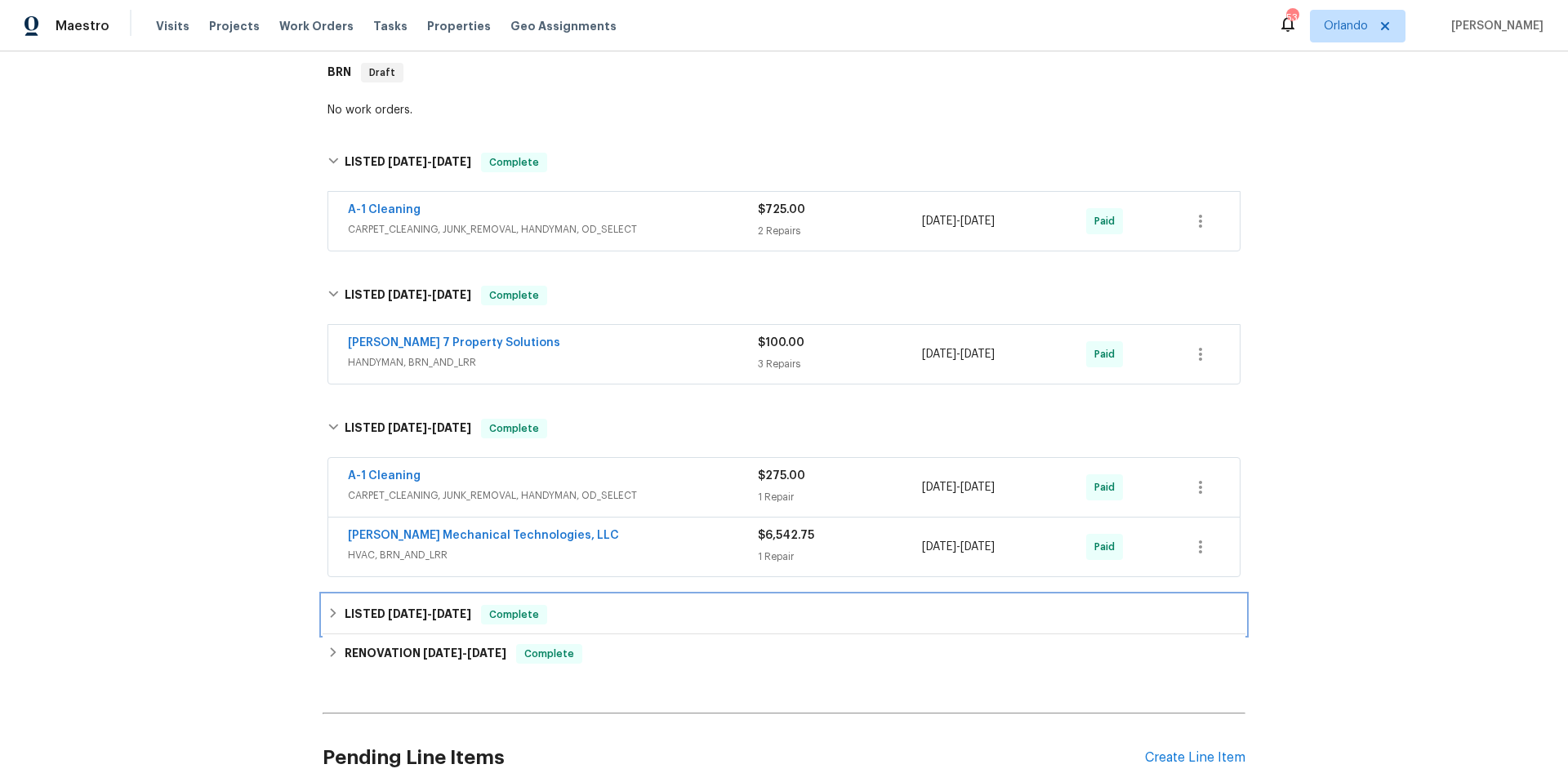
click at [619, 622] on div "LISTED [DATE] - [DATE] Complete" at bounding box center [783, 614] width 913 height 20
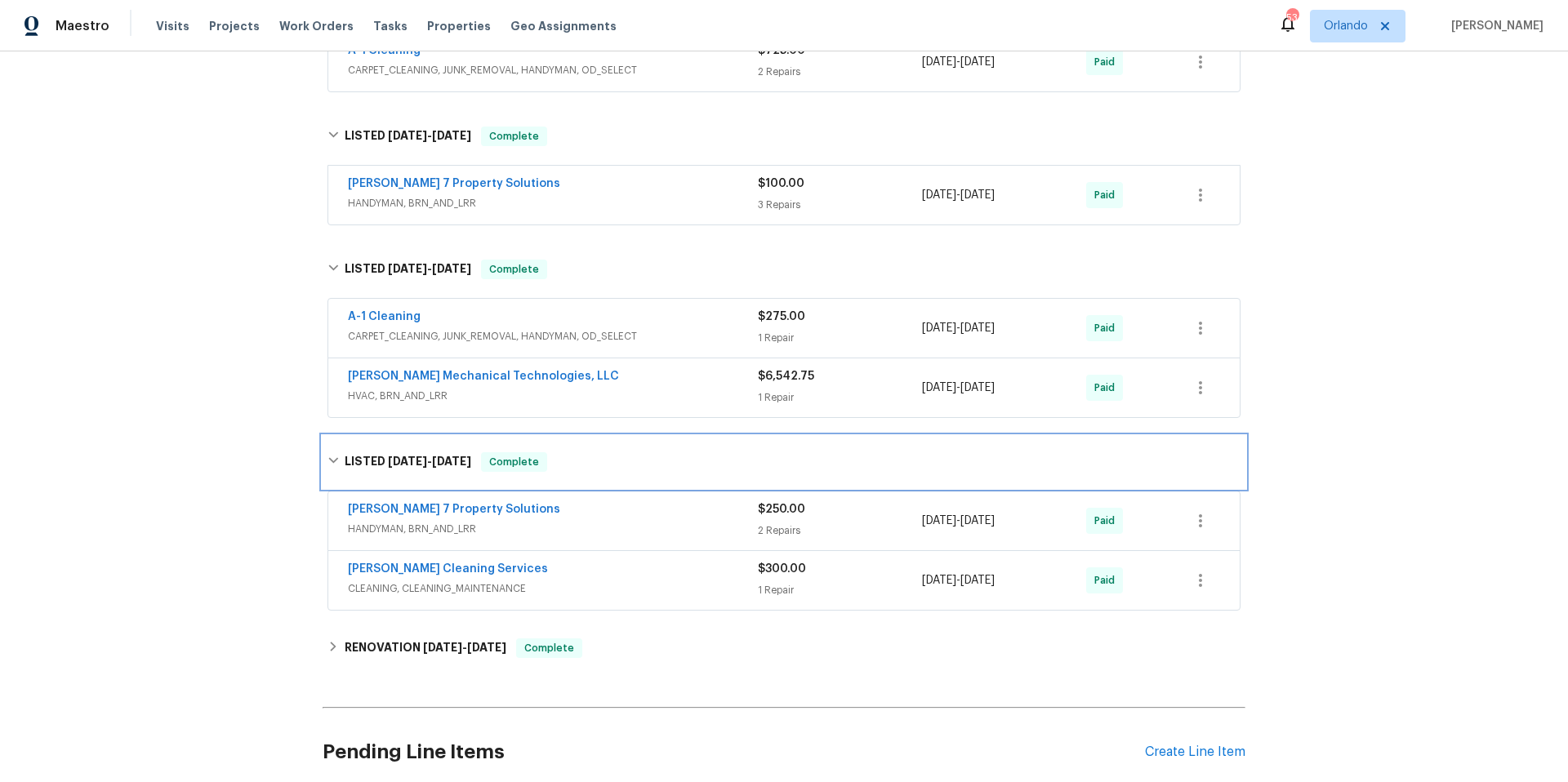
scroll to position [570, 0]
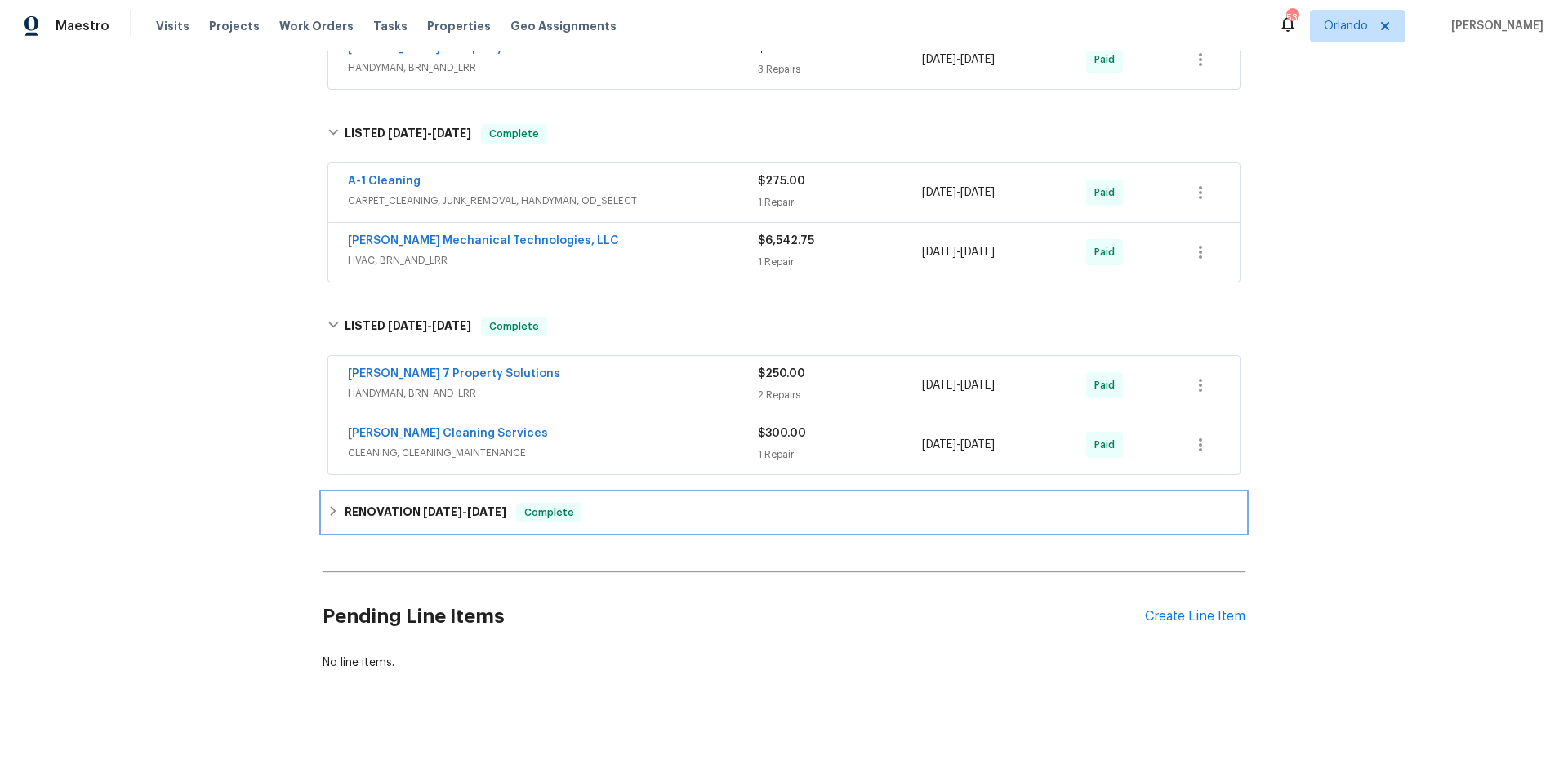
click at [637, 503] on div "RENOVATION [DATE] - [DATE] Complete" at bounding box center [783, 512] width 913 height 20
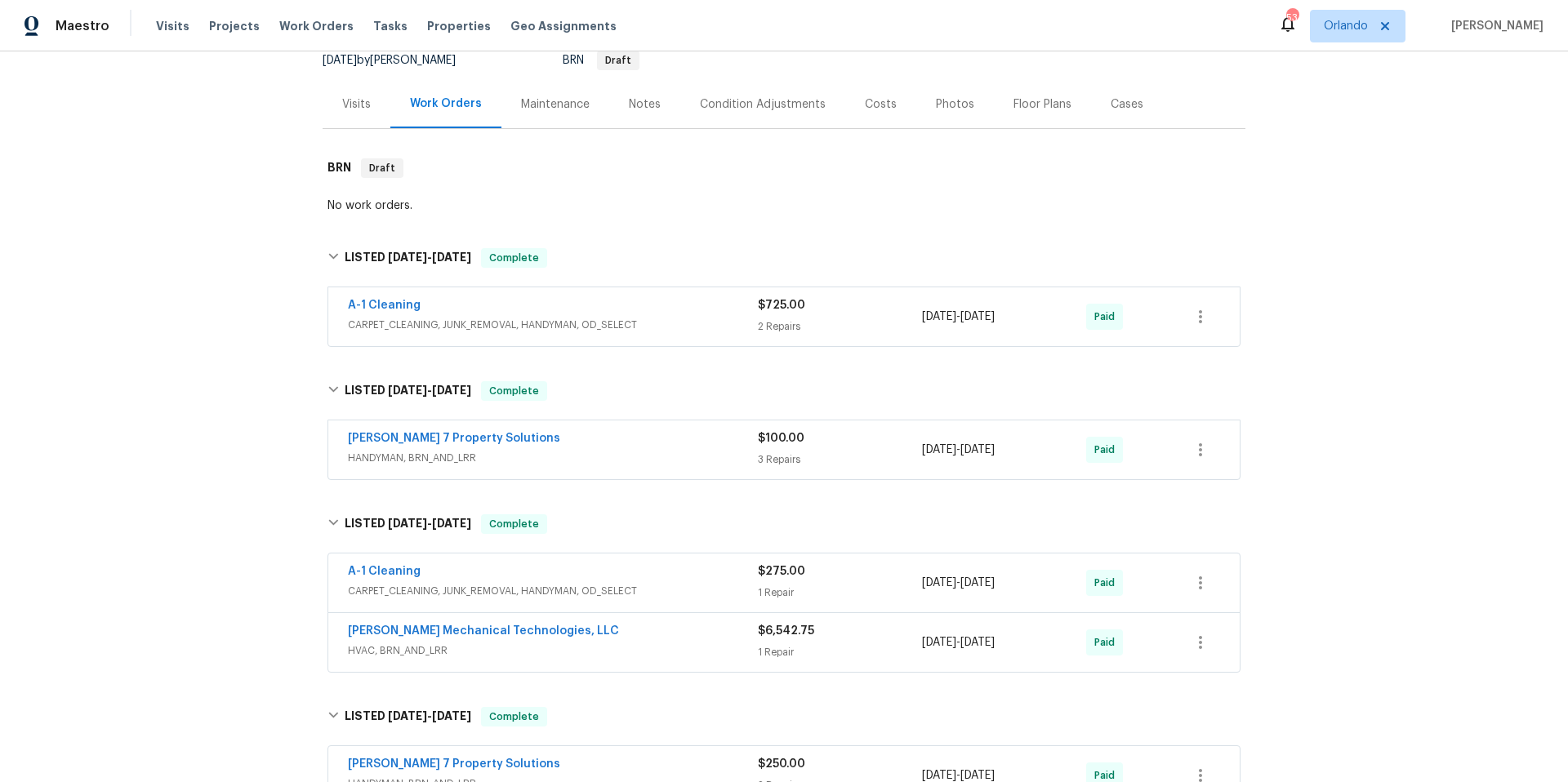
scroll to position [0, 0]
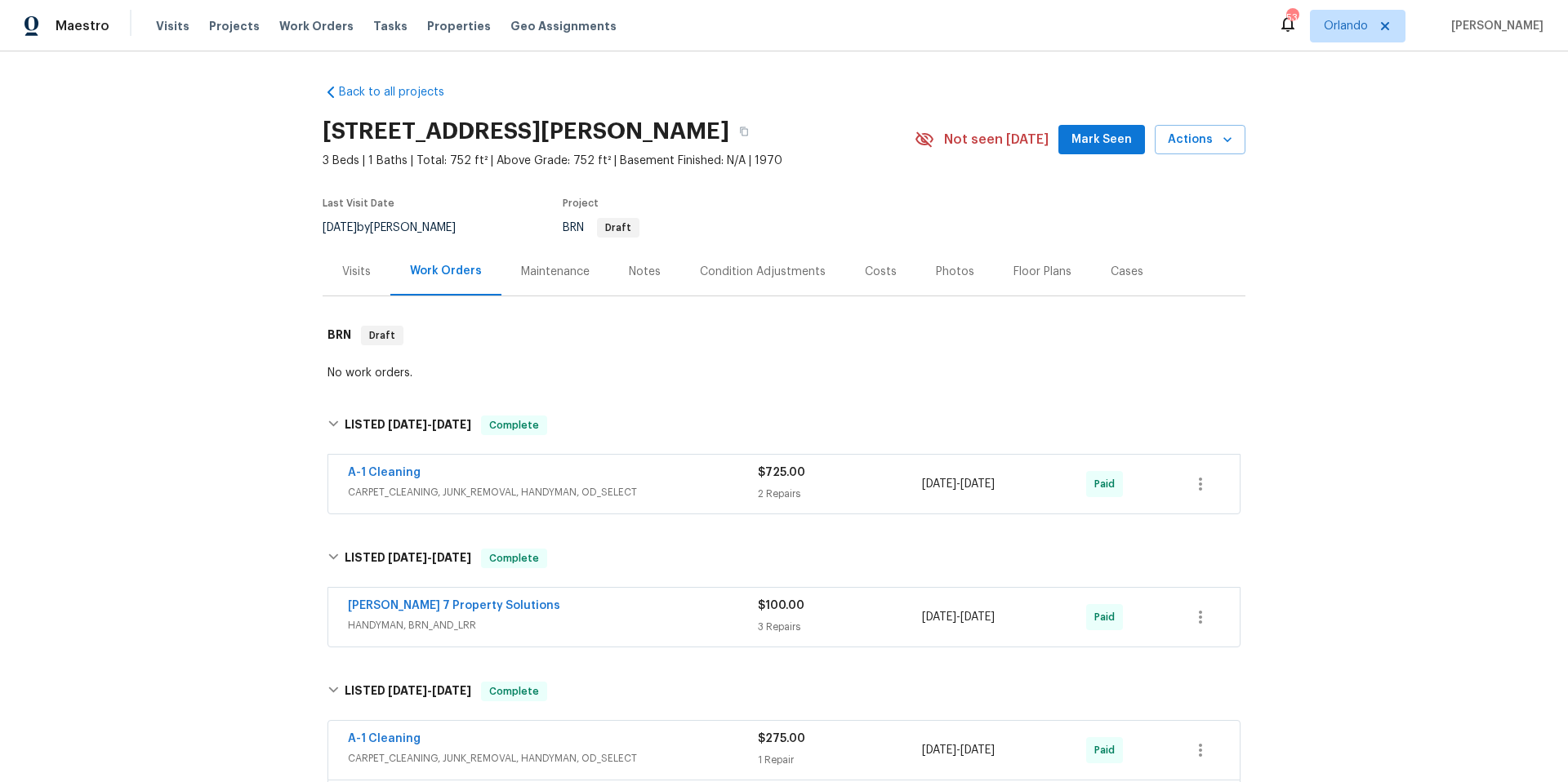
click at [354, 272] on div "Visits" at bounding box center [356, 272] width 28 height 16
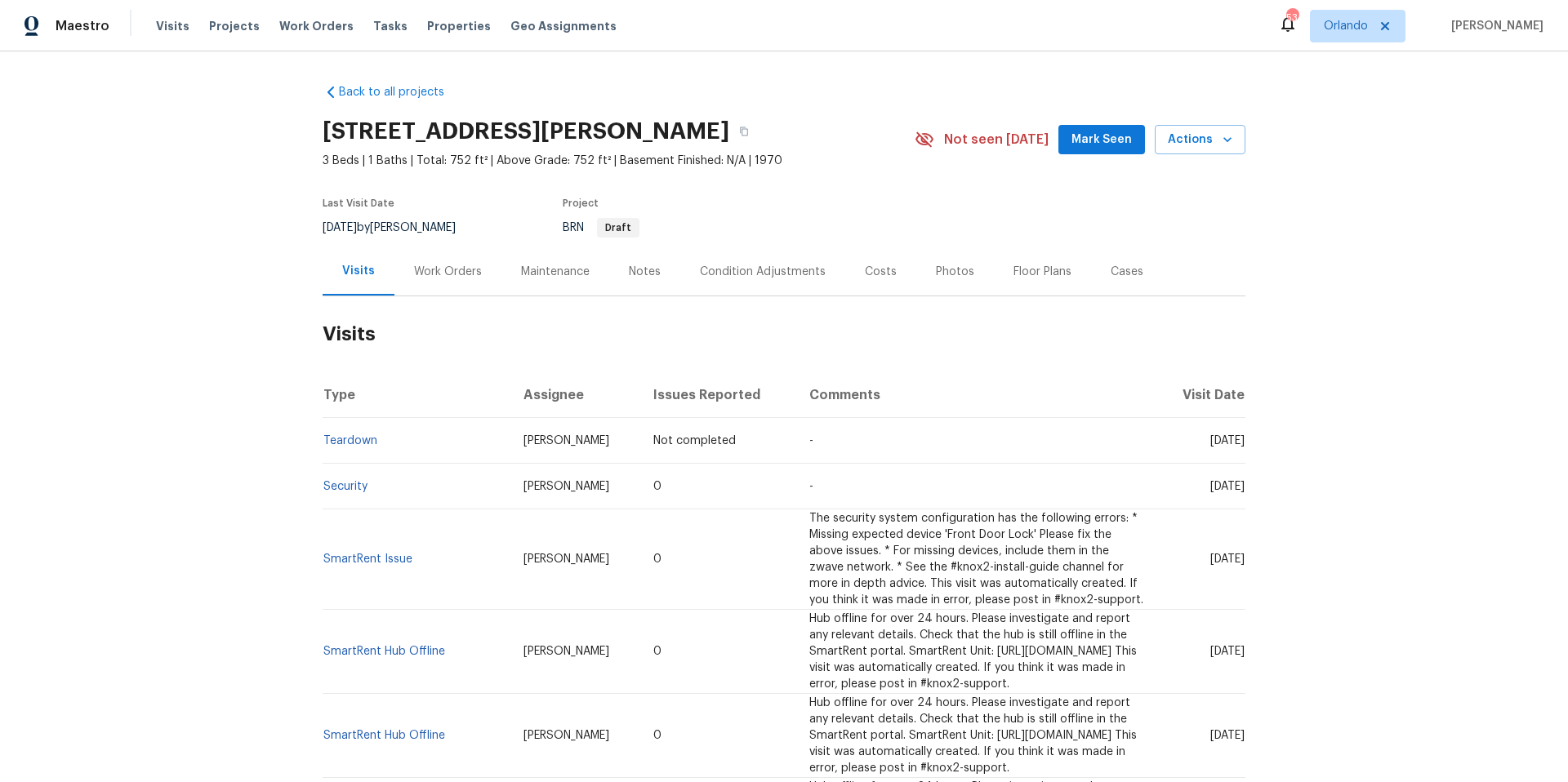
click at [459, 271] on div "Work Orders" at bounding box center [447, 272] width 68 height 16
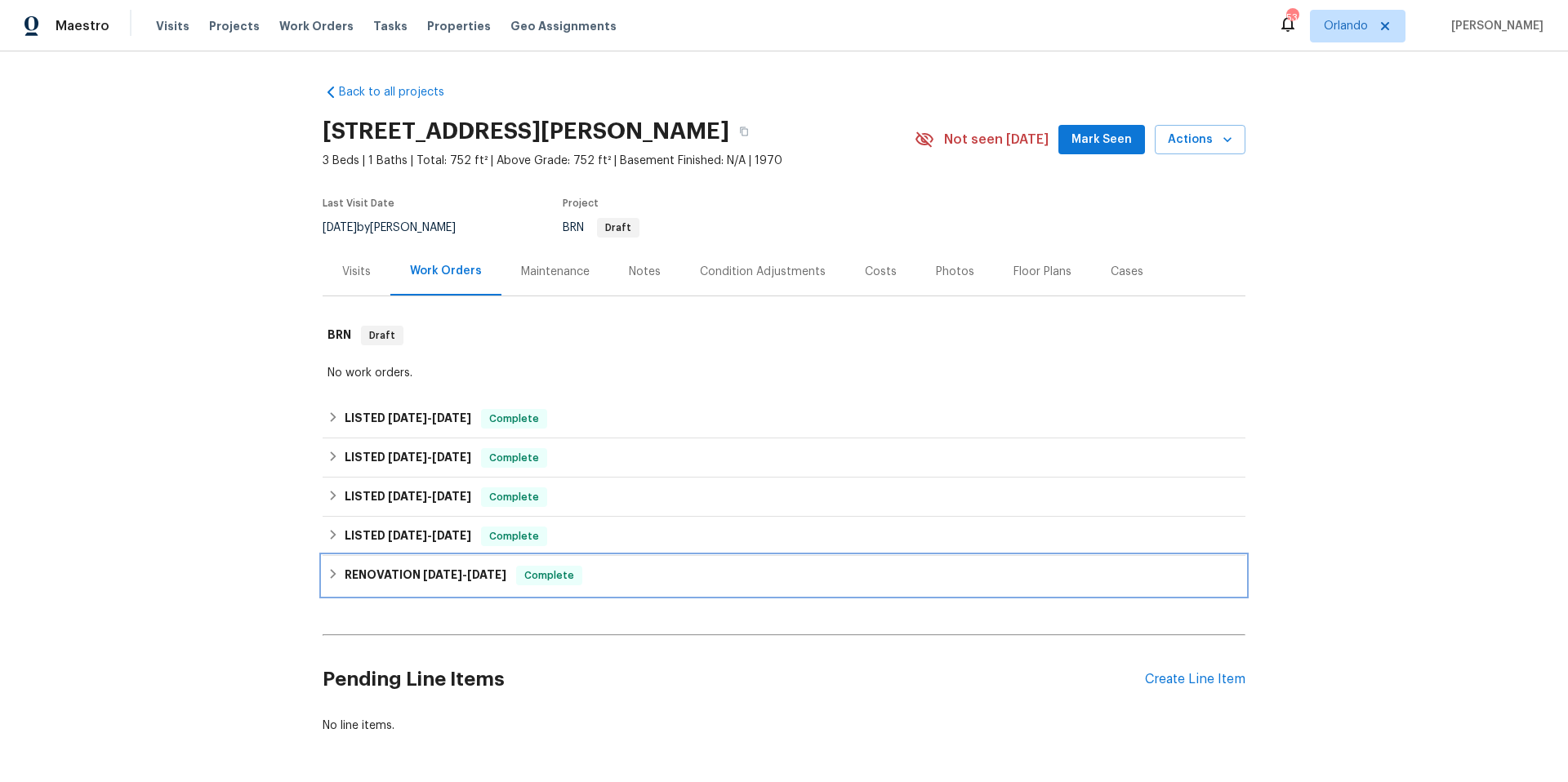
click at [676, 579] on div "RENOVATION [DATE] - [DATE] Complete" at bounding box center [783, 575] width 913 height 20
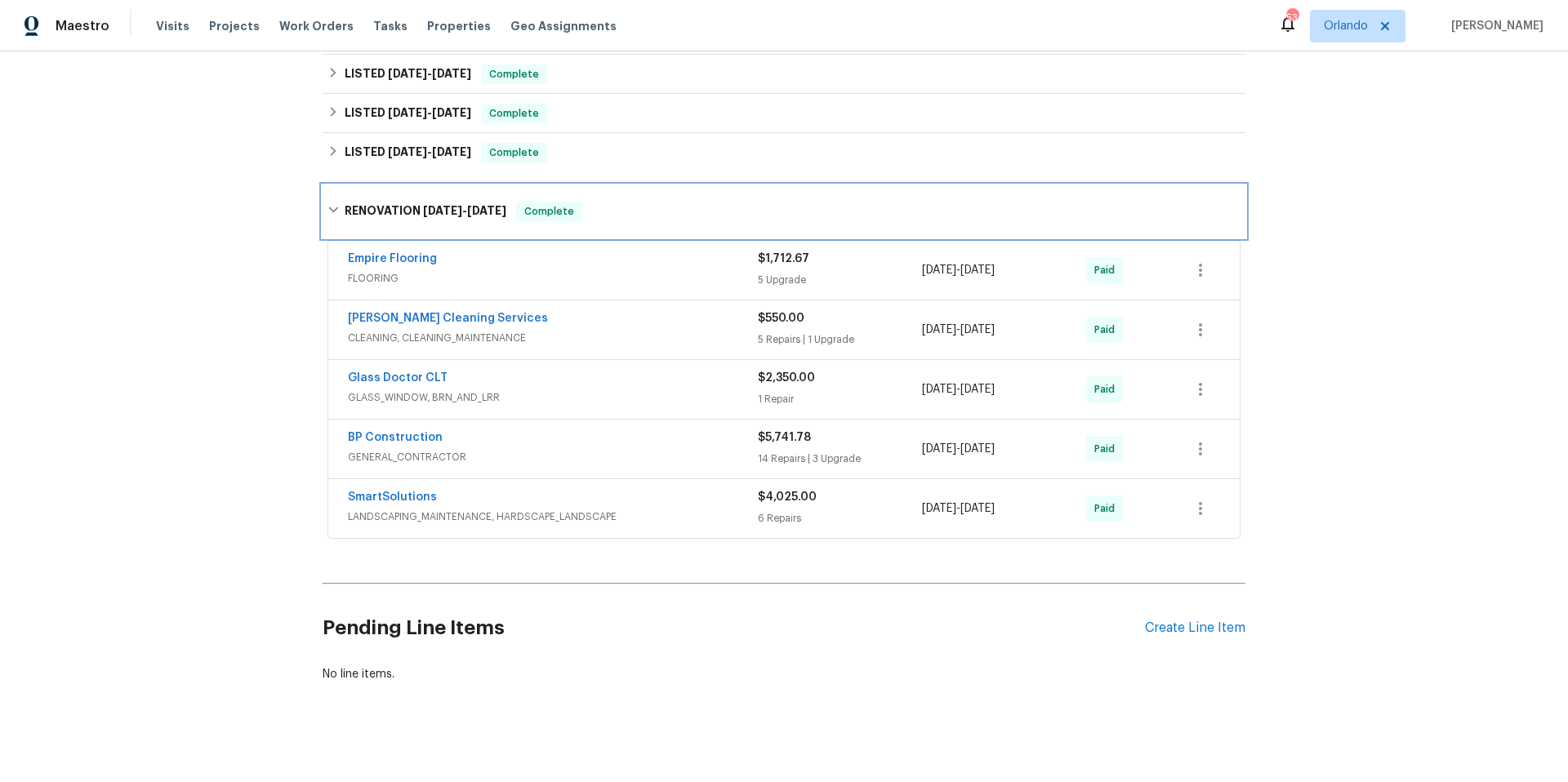
scroll to position [359, 0]
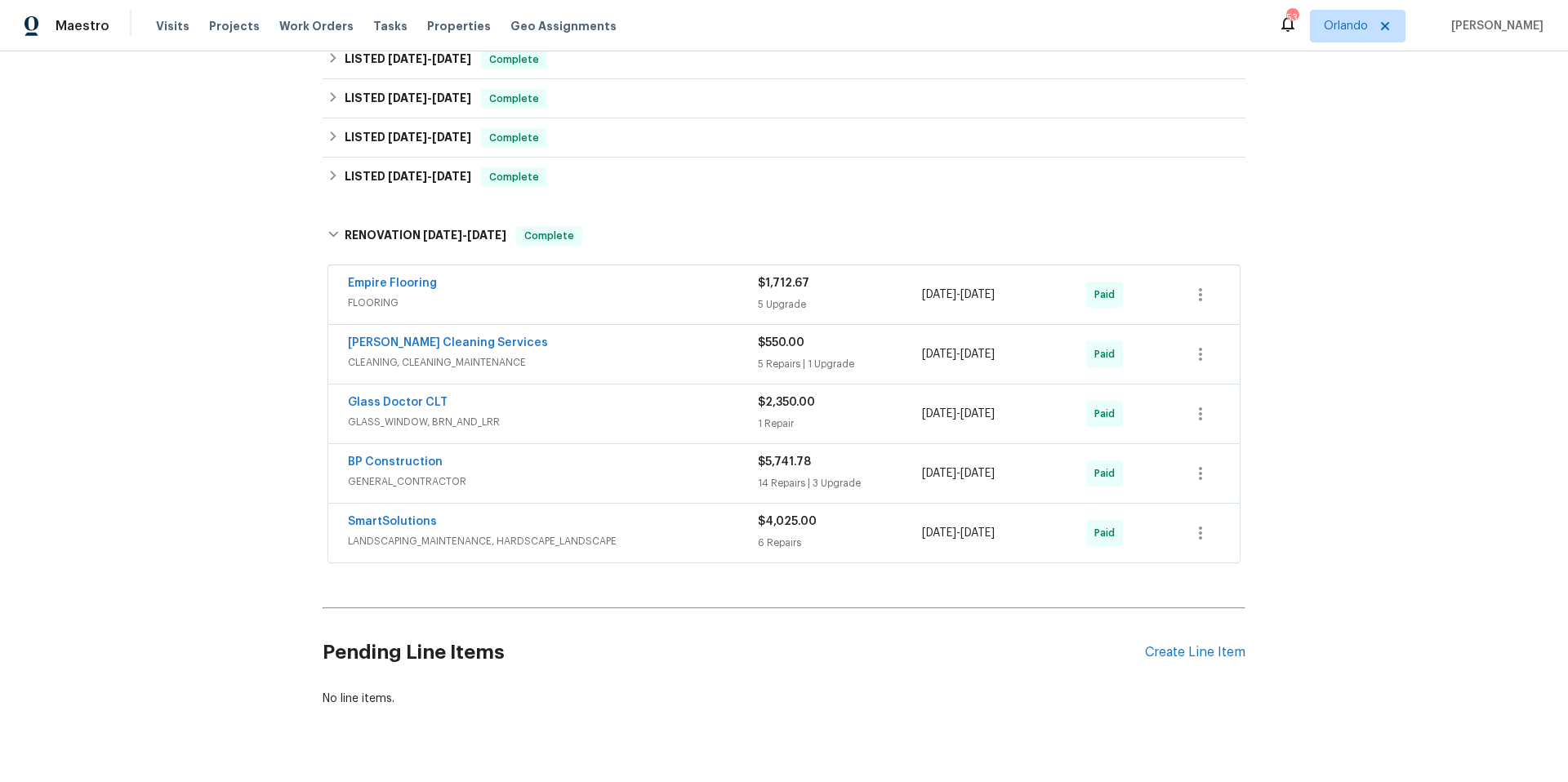
click at [686, 542] on span "LANDSCAPING_MAINTENANCE, HARDSCAPE_LANDSCAPE" at bounding box center [553, 540] width 410 height 16
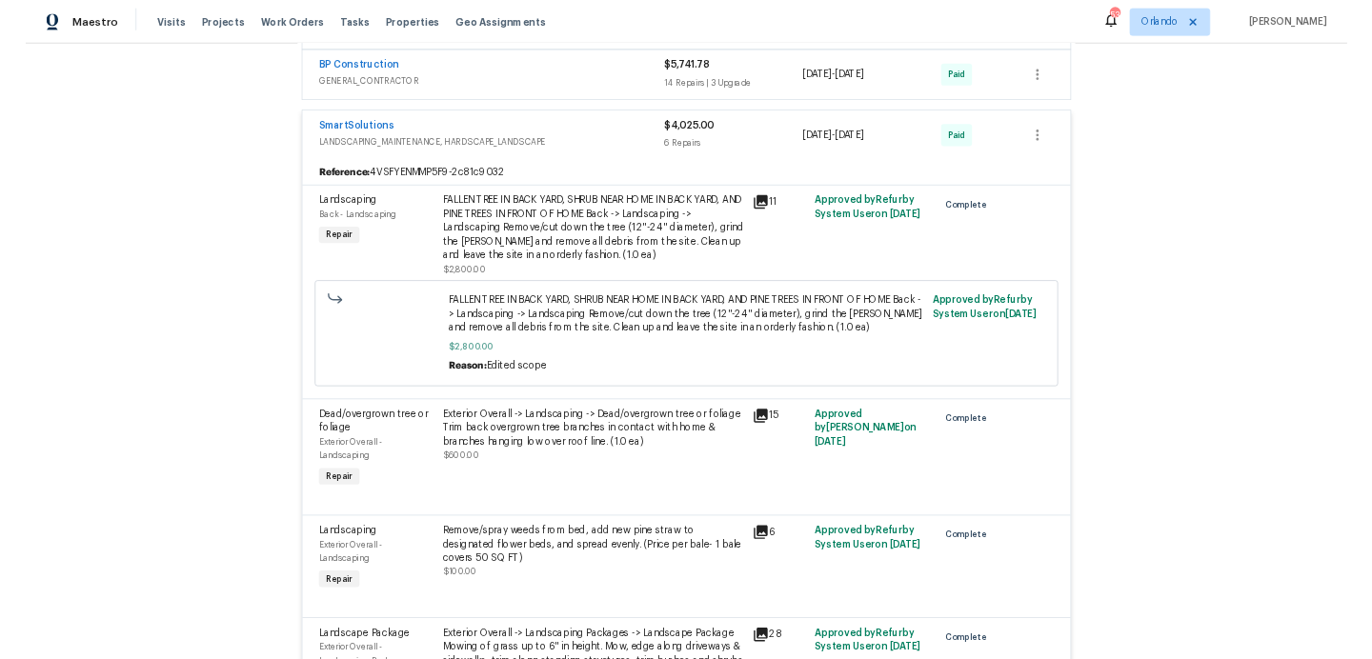
scroll to position [871, 0]
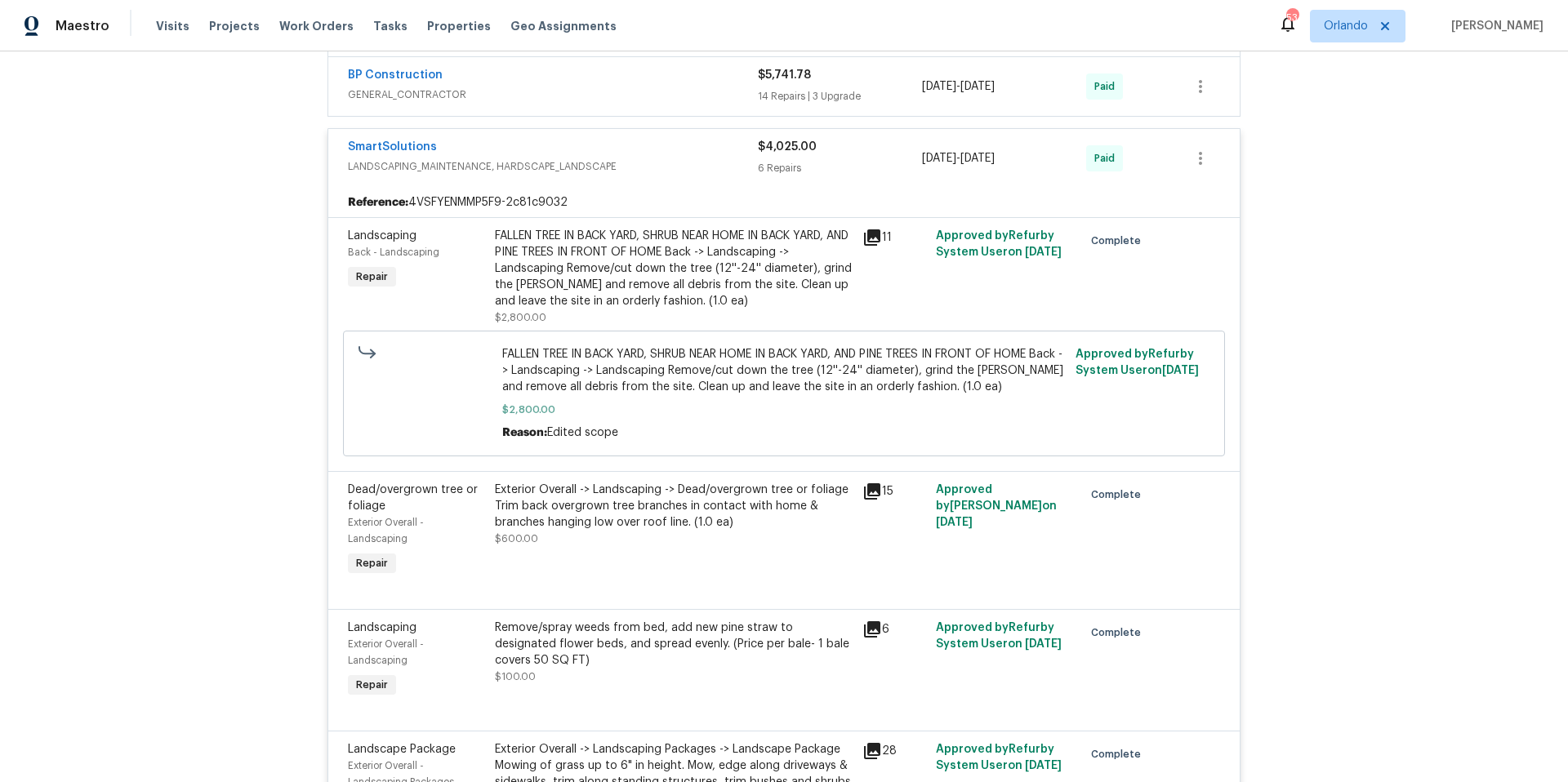
click at [866, 492] on icon at bounding box center [871, 491] width 16 height 16
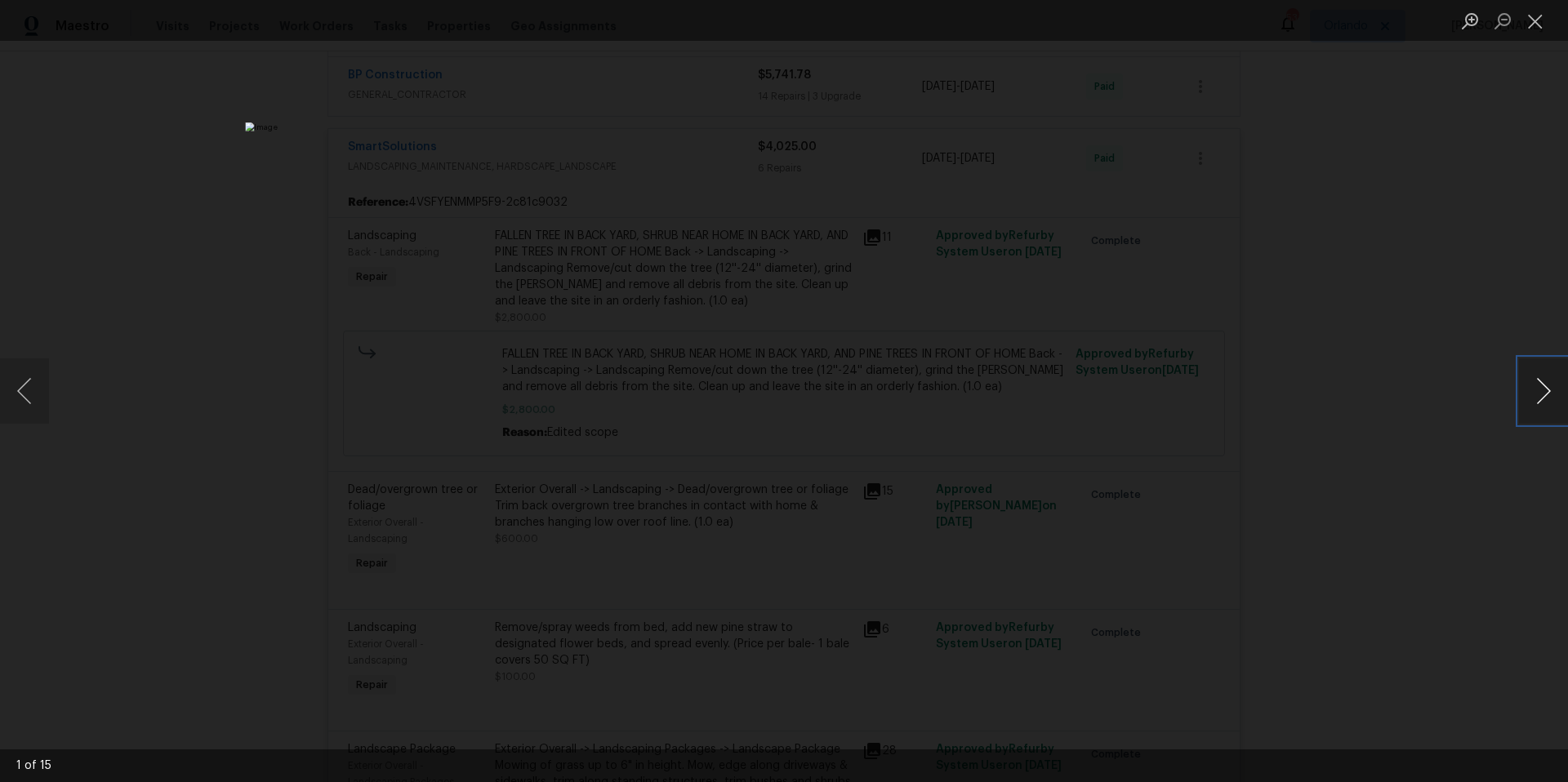
click at [1524, 396] on button "Next image" at bounding box center [1542, 391] width 49 height 65
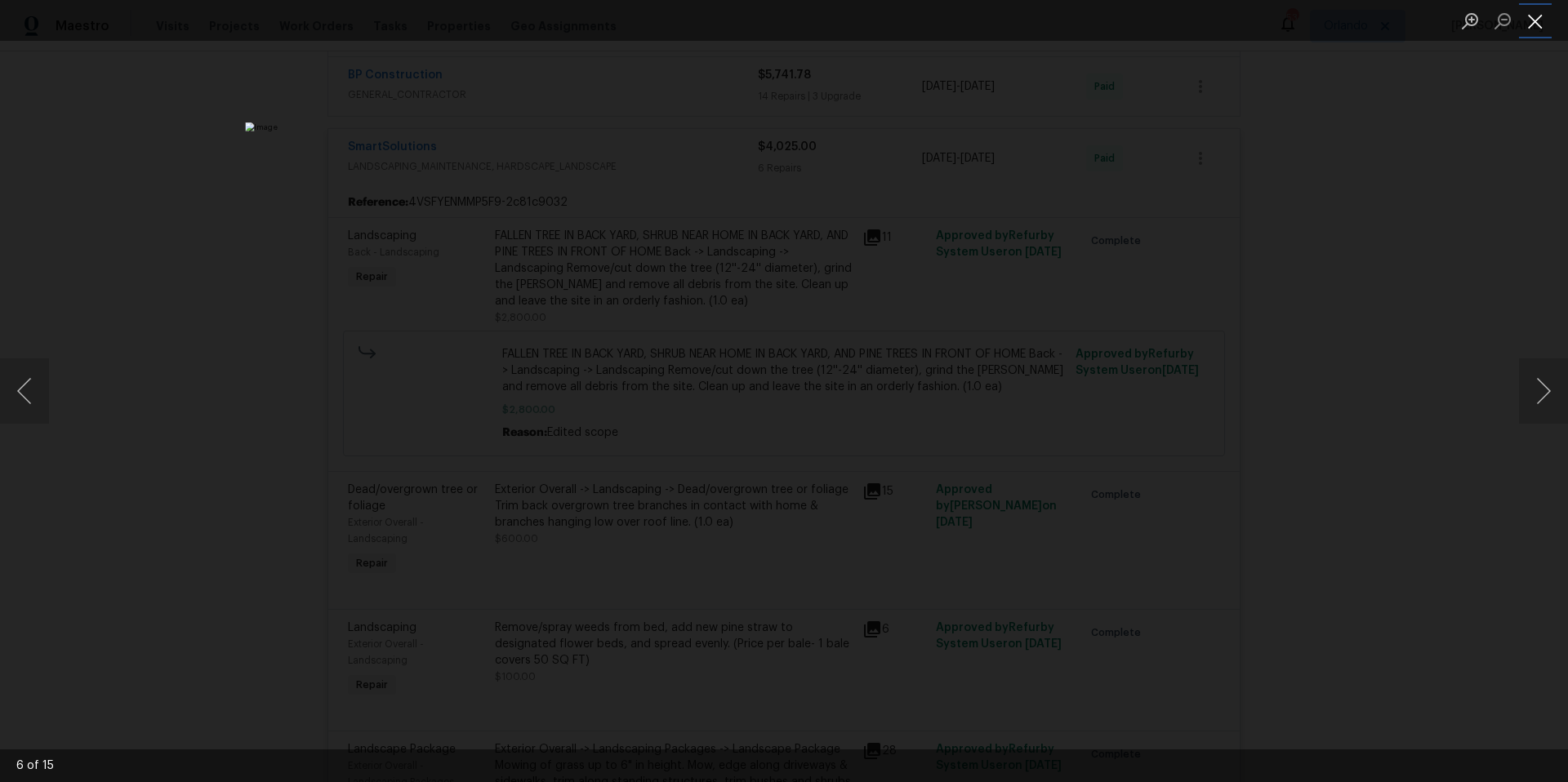
click at [1538, 15] on button "Close lightbox" at bounding box center [1535, 21] width 33 height 28
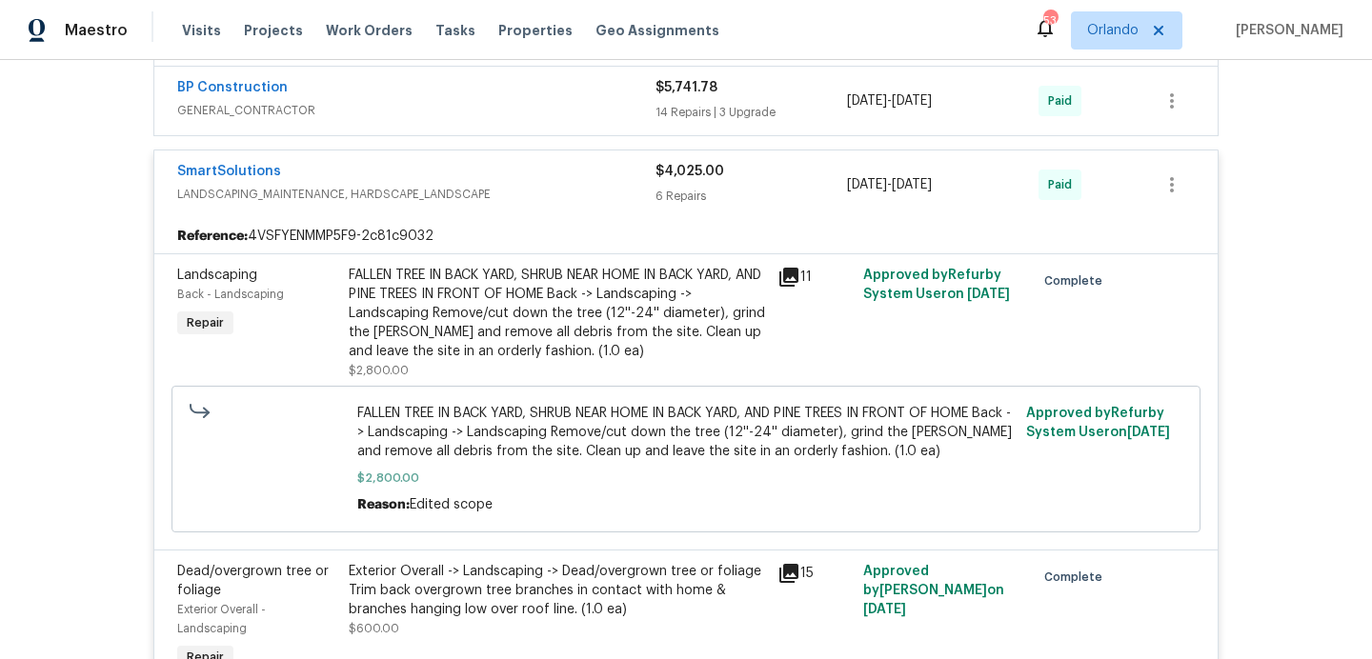
click at [786, 276] on icon at bounding box center [789, 277] width 23 height 23
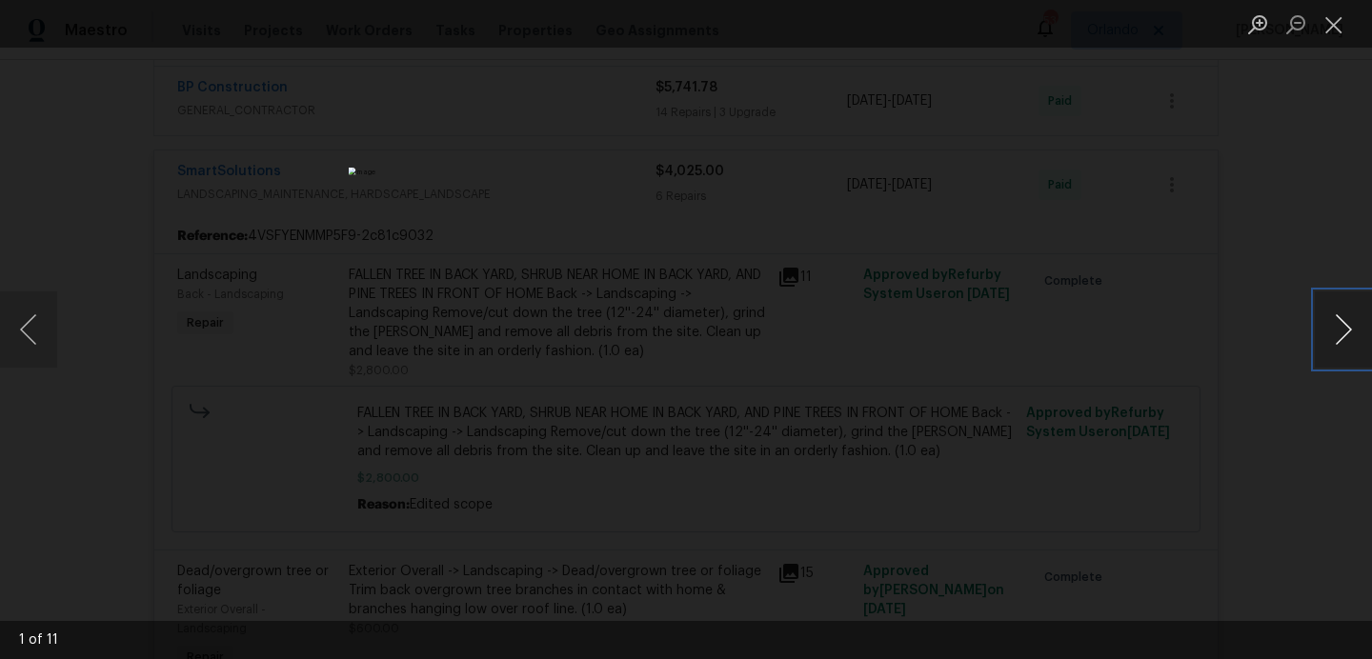
click at [1335, 340] on button "Next image" at bounding box center [1343, 330] width 57 height 76
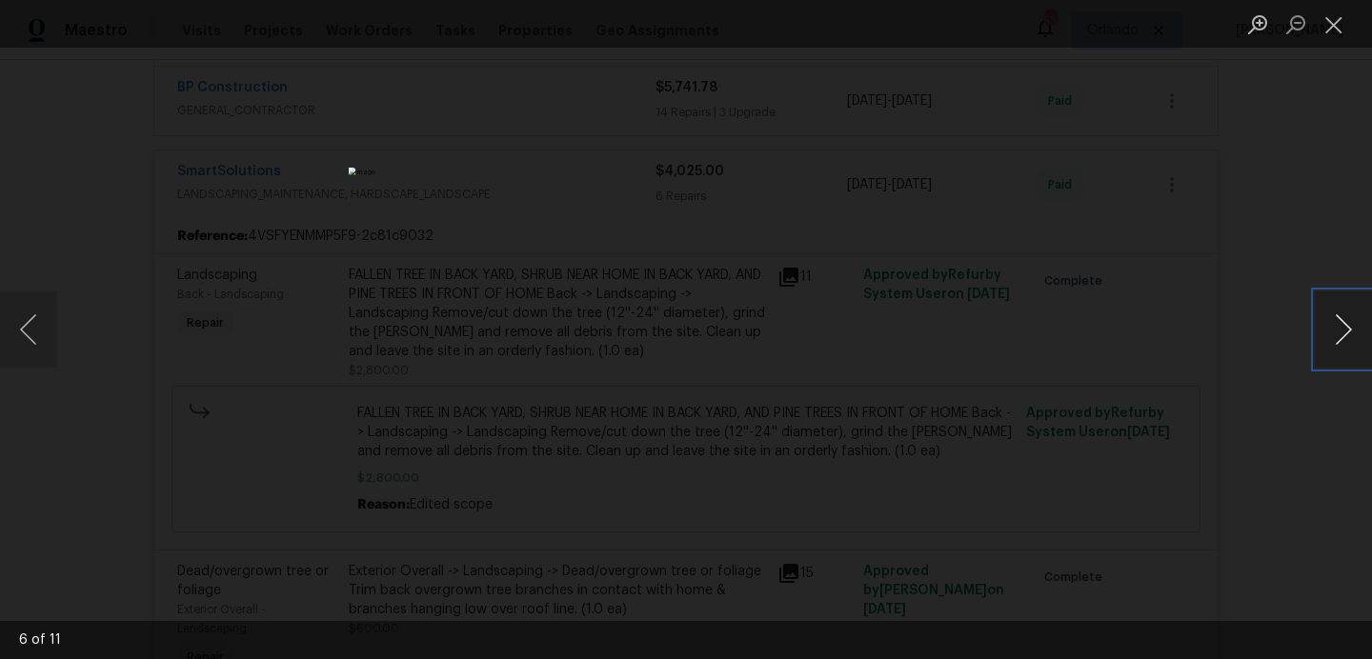
click at [1335, 340] on button "Next image" at bounding box center [1343, 330] width 57 height 76
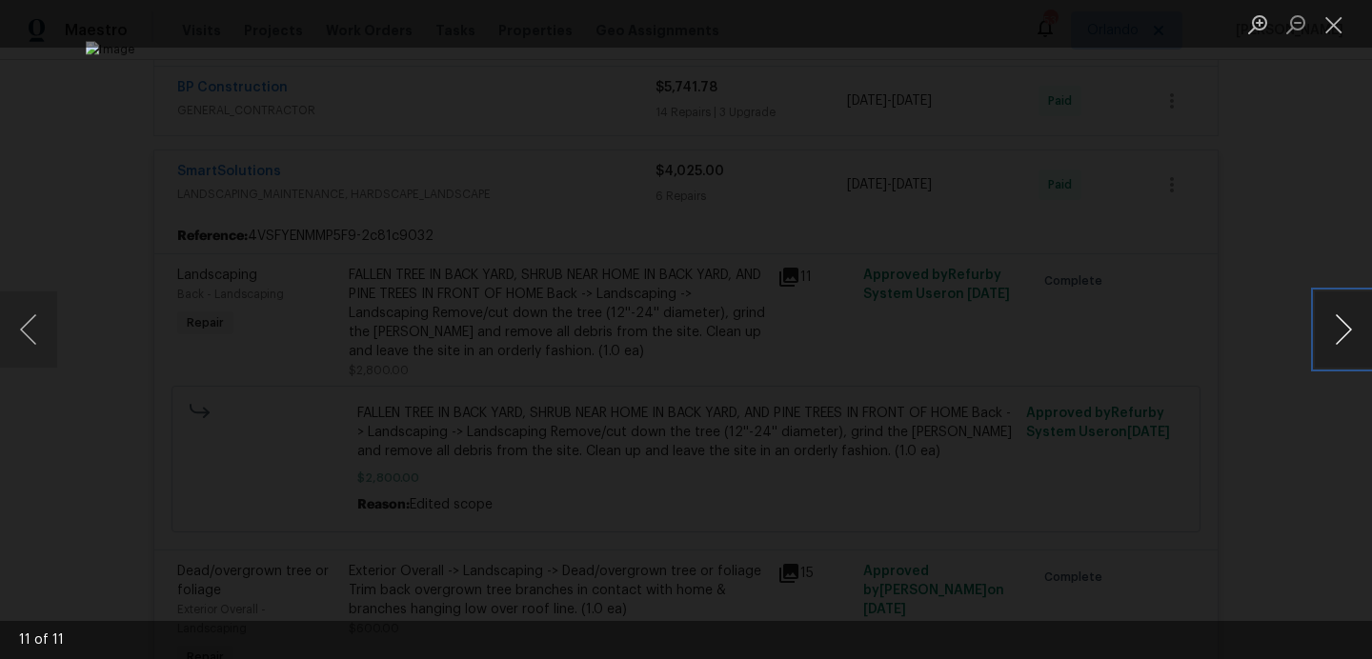
click at [1335, 340] on button "Next image" at bounding box center [1343, 330] width 57 height 76
click at [1335, 29] on button "Close lightbox" at bounding box center [1334, 24] width 38 height 33
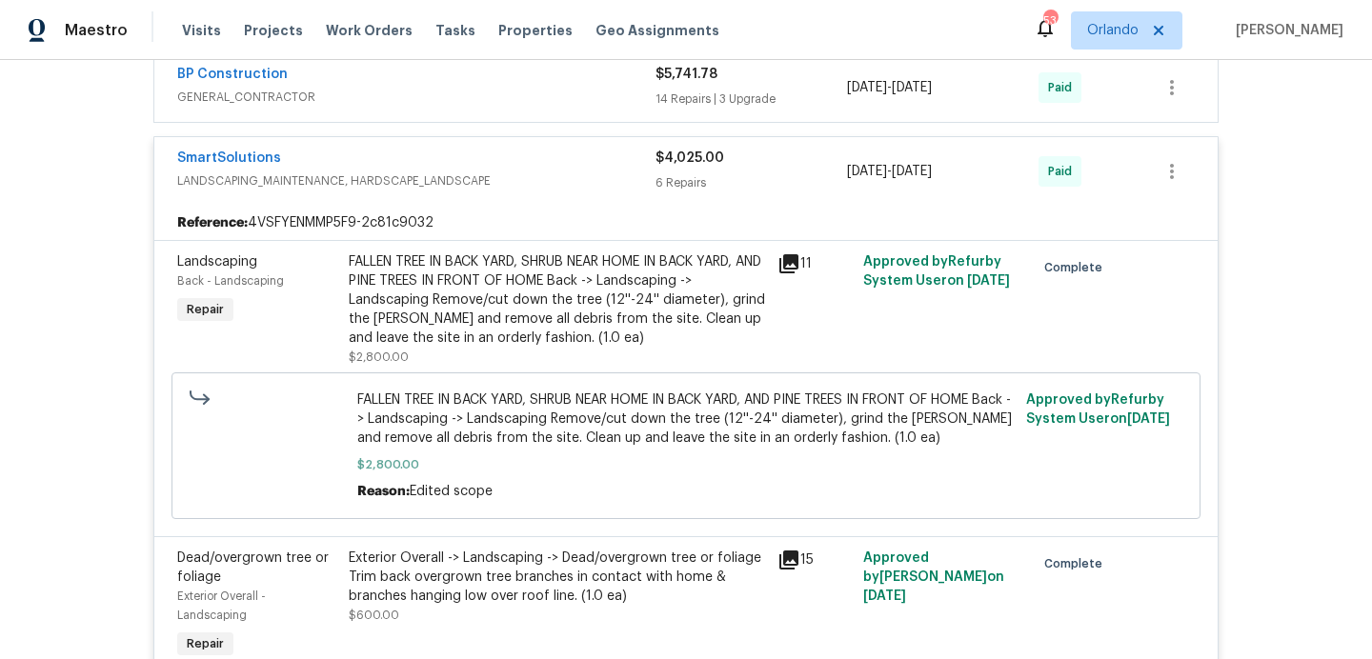
scroll to position [1159, 0]
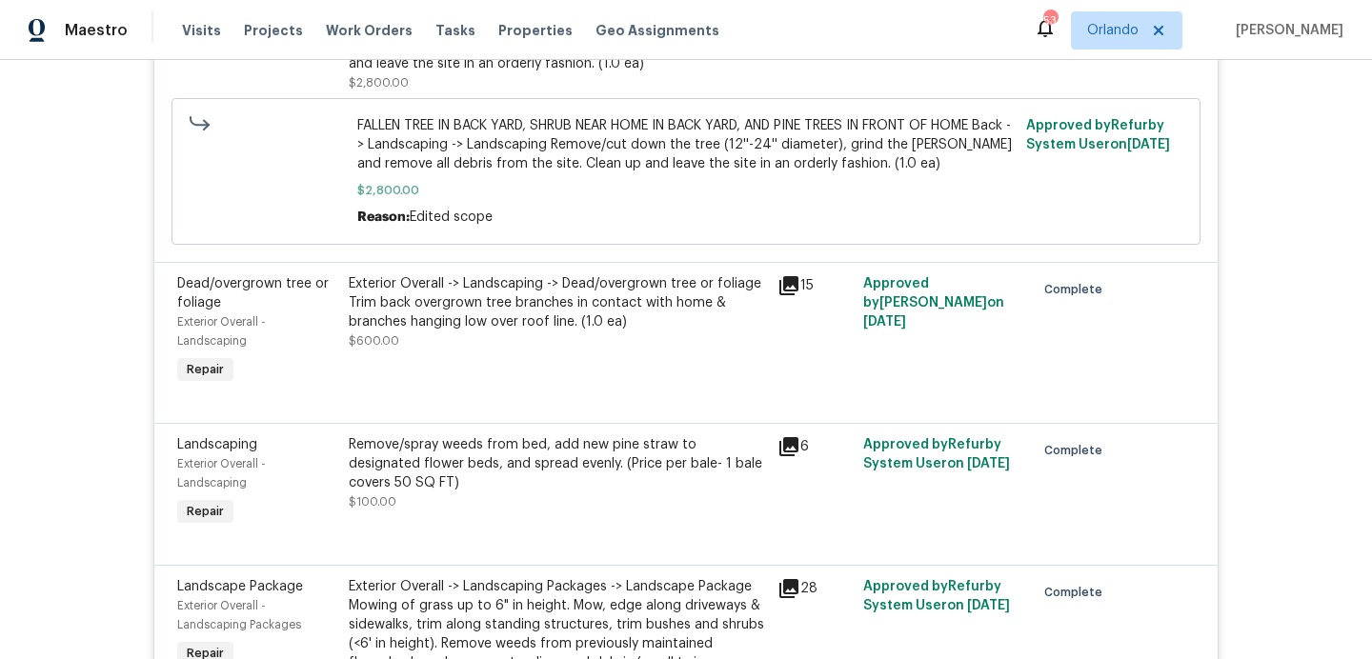
click at [784, 290] on icon at bounding box center [789, 285] width 23 height 23
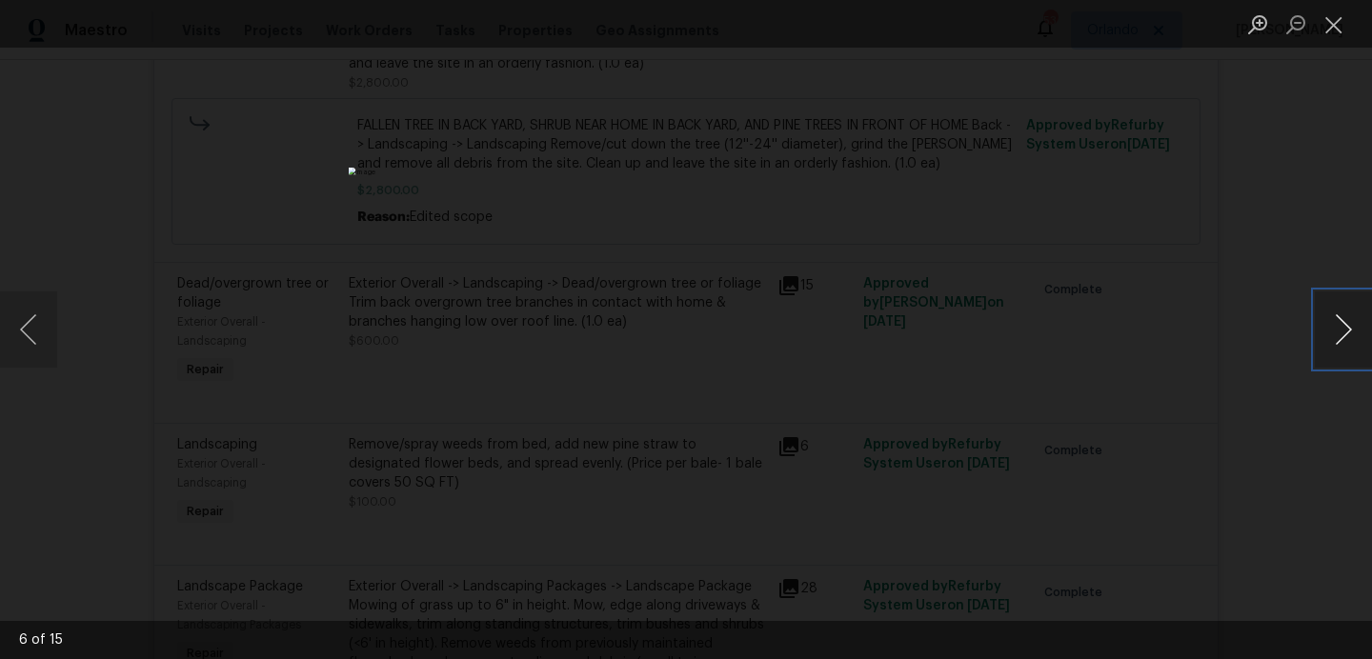
click at [1341, 334] on button "Next image" at bounding box center [1343, 330] width 57 height 76
click at [1349, 334] on button "Next image" at bounding box center [1343, 330] width 57 height 76
click at [1343, 333] on button "Next image" at bounding box center [1343, 330] width 57 height 76
click at [1342, 333] on button "Next image" at bounding box center [1343, 330] width 57 height 76
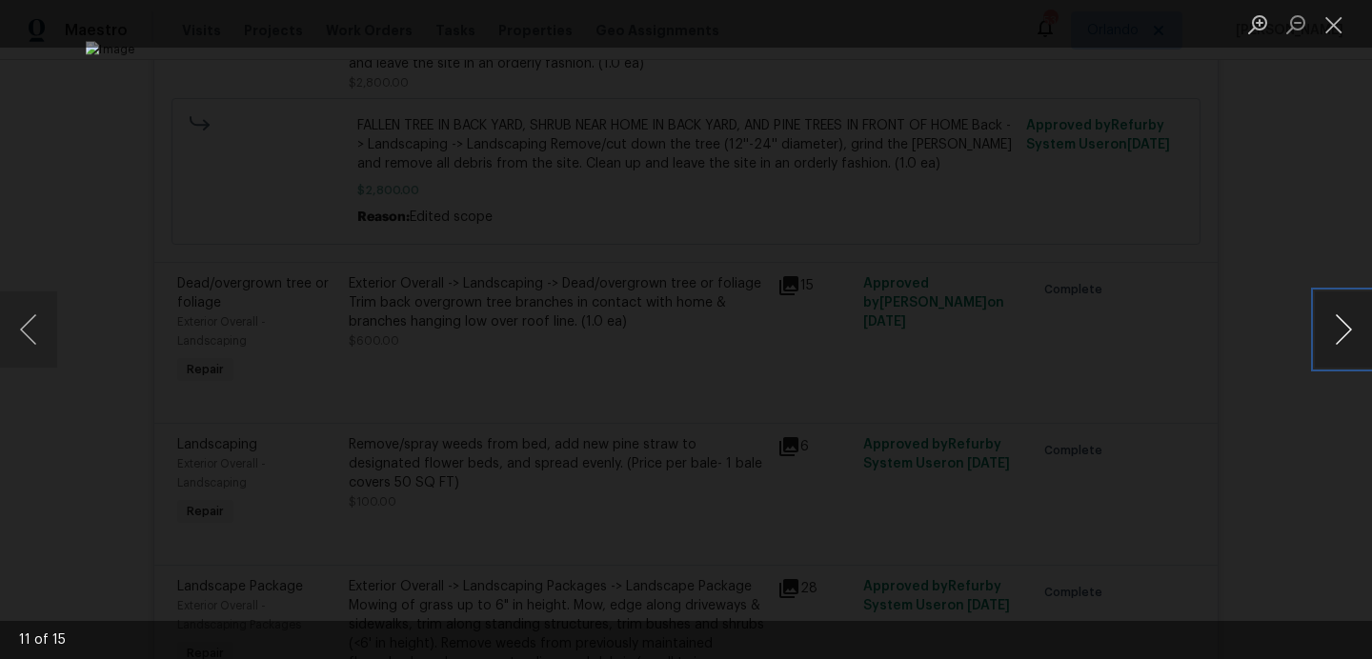
click at [1342, 333] on button "Next image" at bounding box center [1343, 330] width 57 height 76
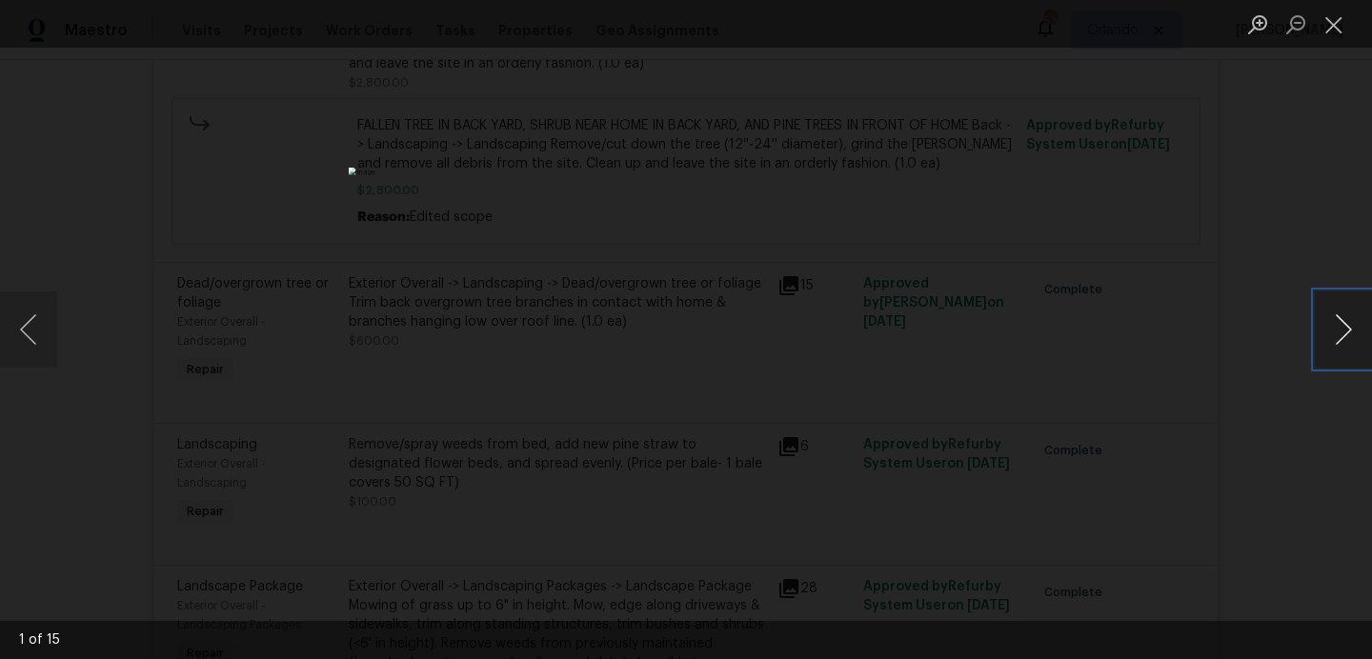
click at [1342, 333] on button "Next image" at bounding box center [1343, 330] width 57 height 76
click at [30, 324] on button "Previous image" at bounding box center [28, 330] width 57 height 76
click at [1346, 343] on button "Next image" at bounding box center [1343, 330] width 57 height 76
